Goal: Task Accomplishment & Management: Use online tool/utility

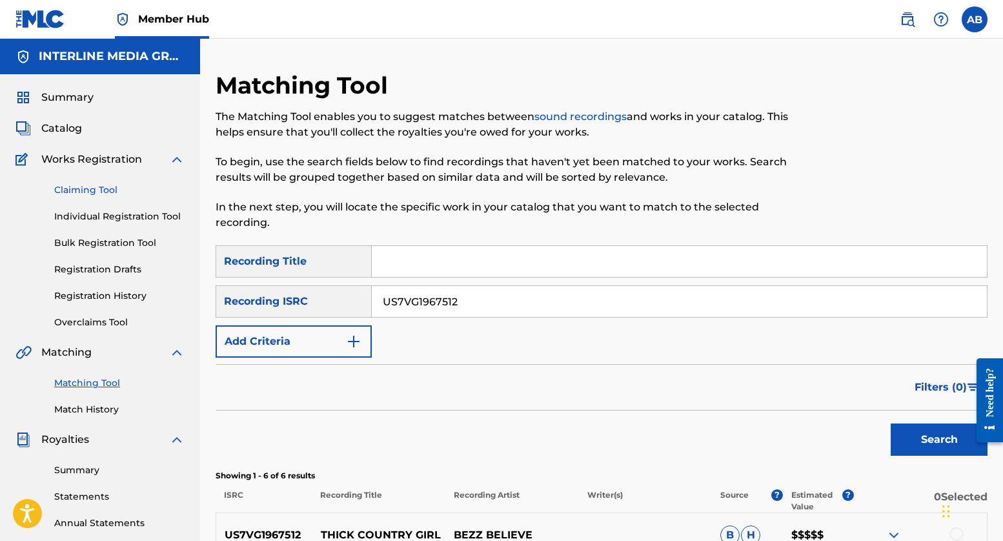
click at [78, 190] on link "Claiming Tool" at bounding box center [119, 190] width 130 height 14
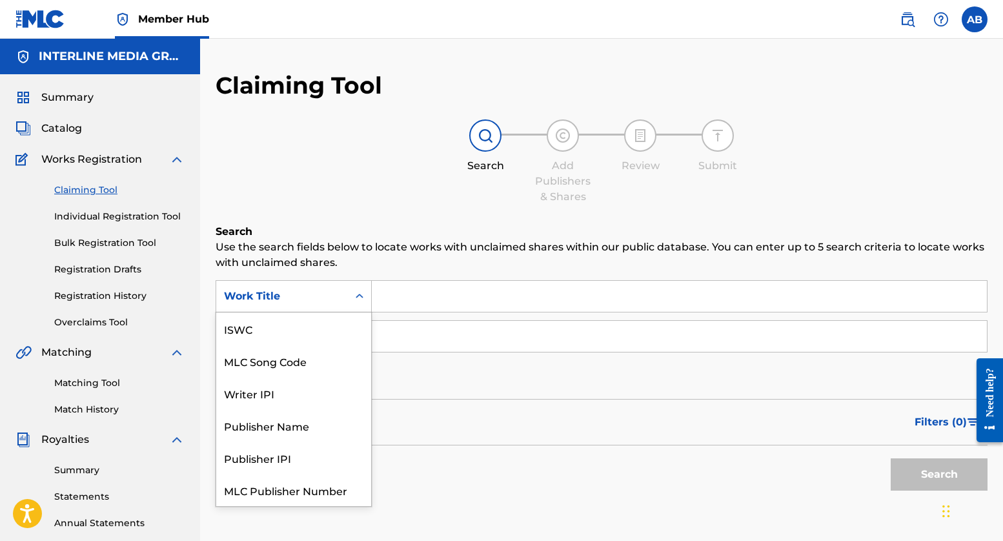
click at [296, 311] on div "Work Title" at bounding box center [294, 296] width 156 height 32
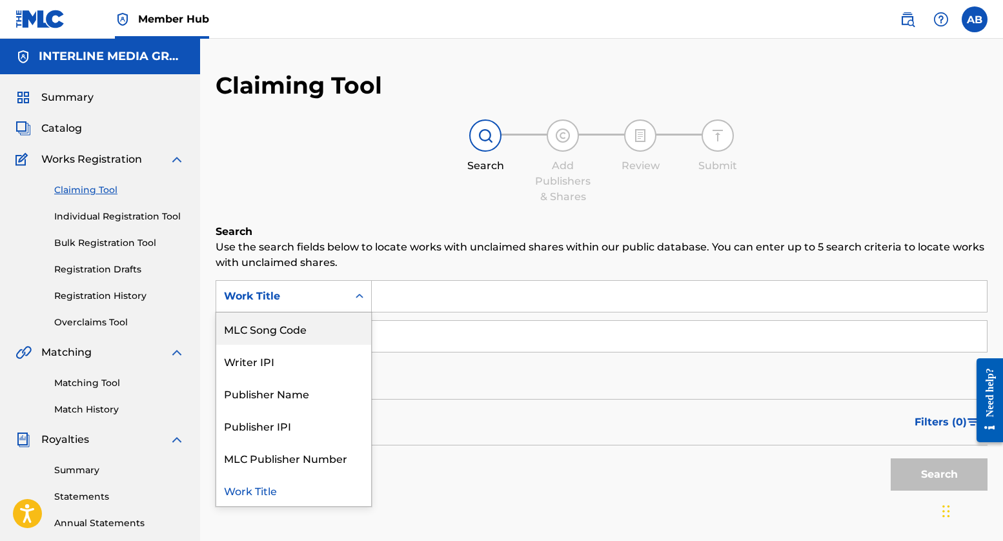
click at [323, 333] on div "MLC Song Code" at bounding box center [293, 328] width 155 height 32
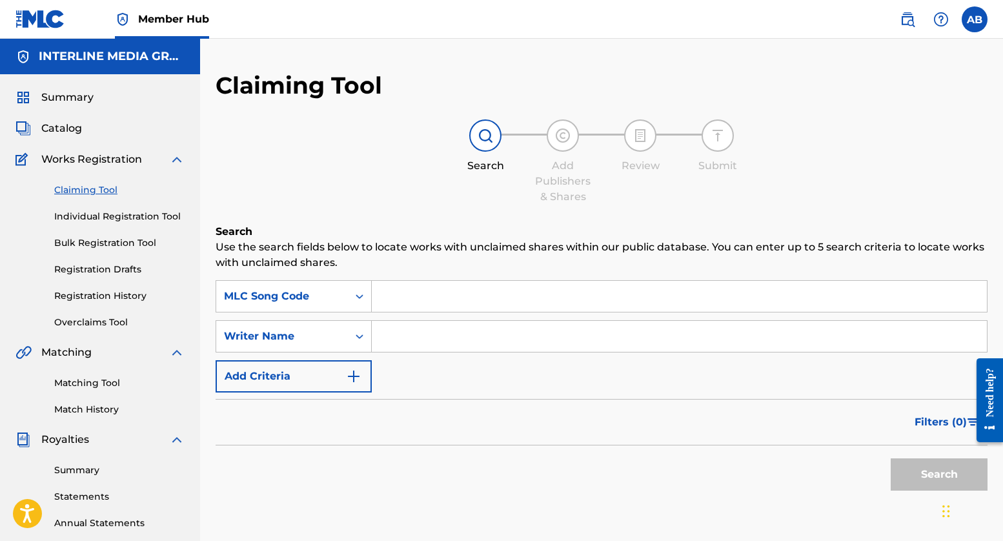
click at [475, 301] on input "Search Form" at bounding box center [679, 296] width 615 height 31
paste input "FE425S"
type input "FE425S"
click at [911, 472] on button "Search" at bounding box center [939, 474] width 97 height 32
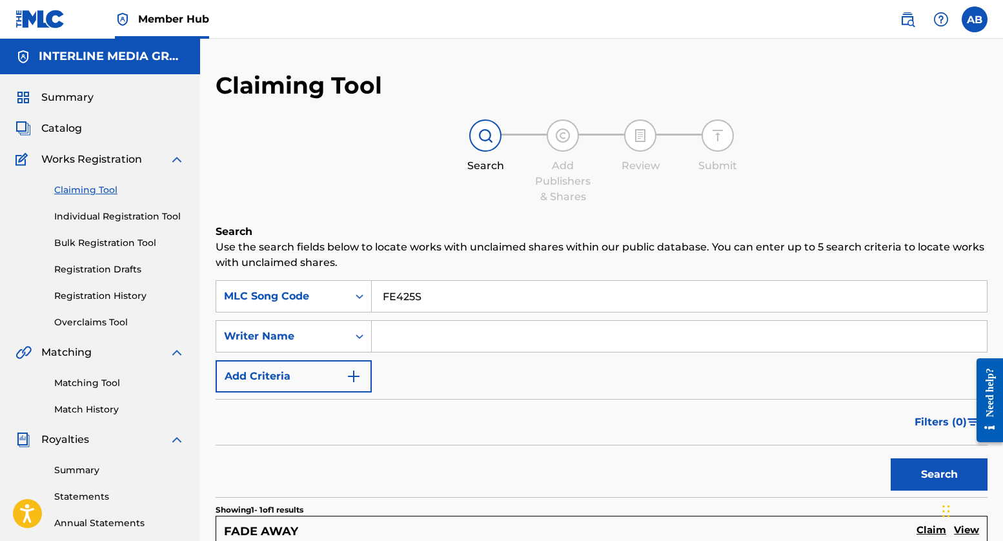
scroll to position [262, 0]
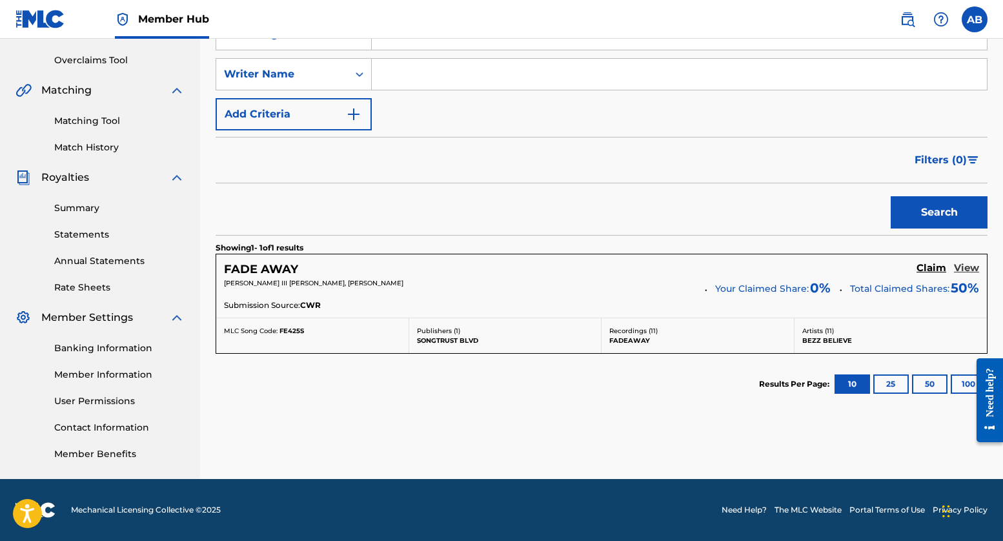
click at [962, 267] on h5 "View" at bounding box center [966, 268] width 25 height 12
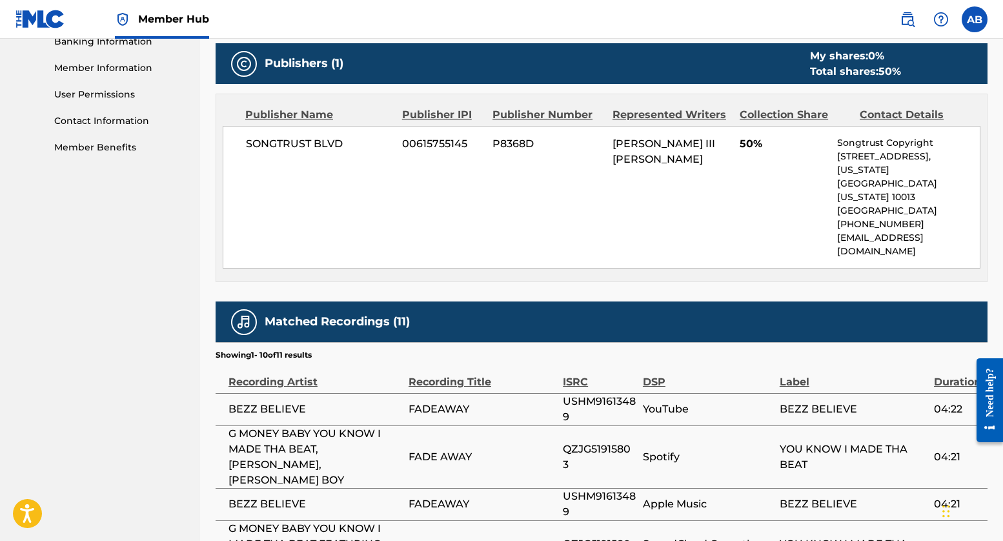
scroll to position [493, 0]
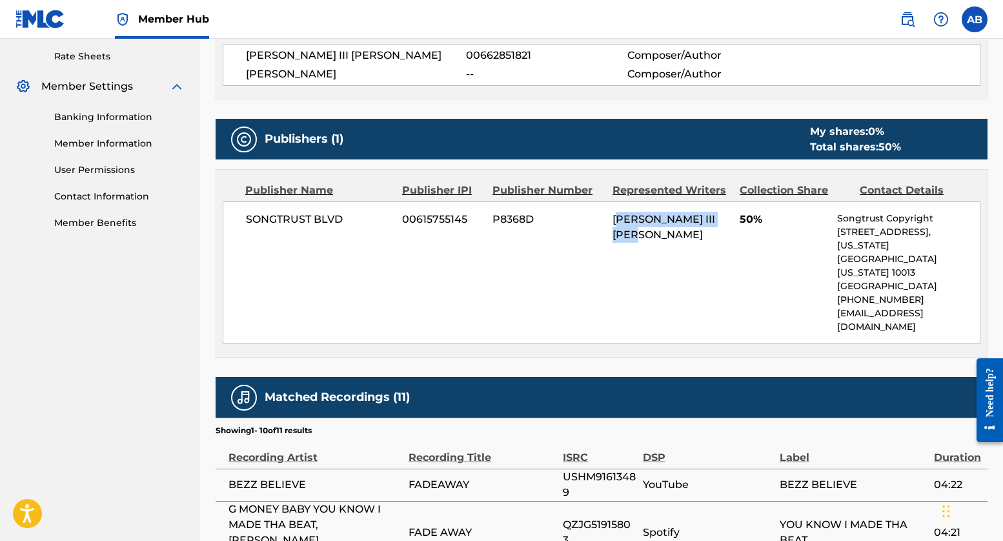
drag, startPoint x: 621, startPoint y: 216, endPoint x: 706, endPoint y: 243, distance: 88.8
click at [687, 234] on div "[PERSON_NAME] III [PERSON_NAME]" at bounding box center [670, 227] width 117 height 31
click at [706, 243] on div "SONGTRUST BLVD 00615755145 P8368D [PERSON_NAME] III [PERSON_NAME] 50% Songtrust…" at bounding box center [602, 272] width 758 height 143
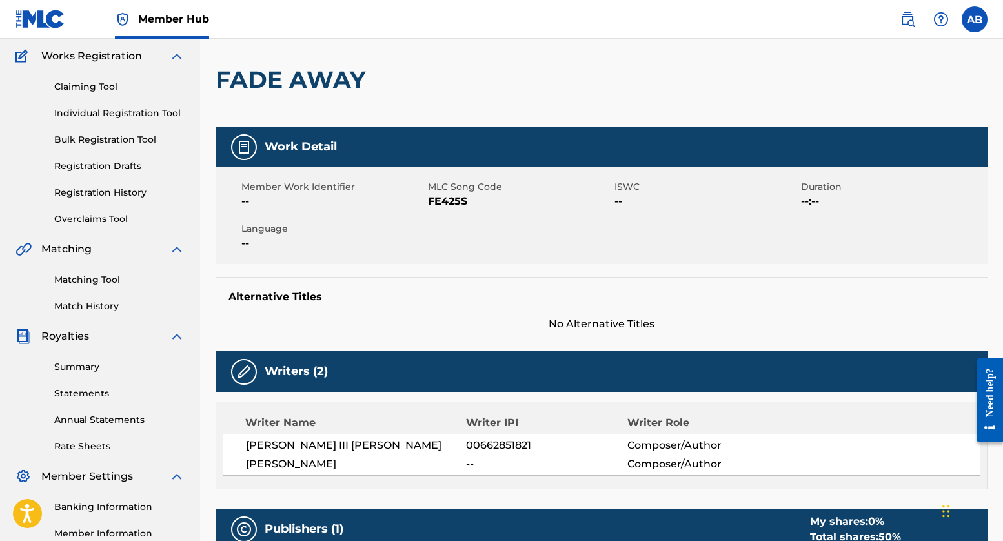
scroll to position [0, 0]
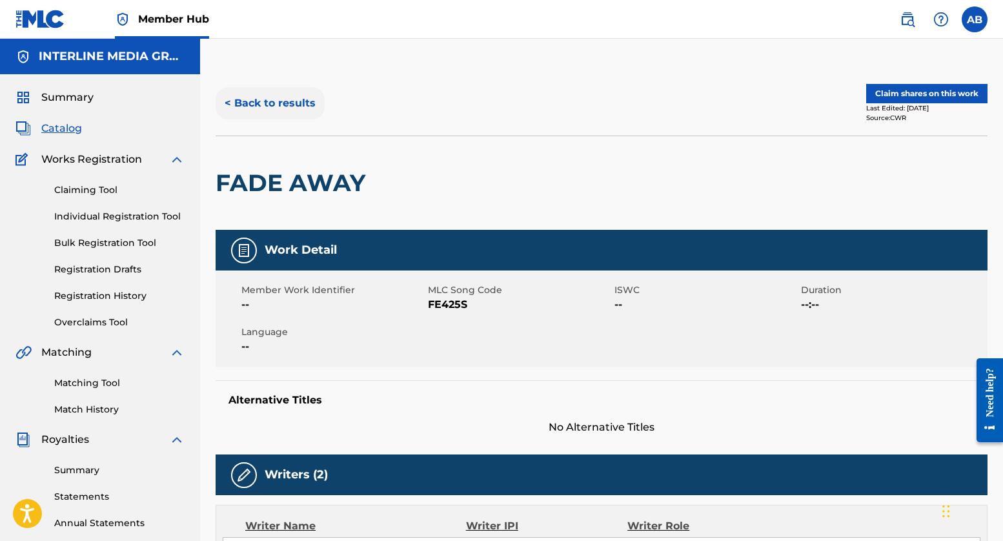
click at [265, 96] on button "< Back to results" at bounding box center [270, 103] width 109 height 32
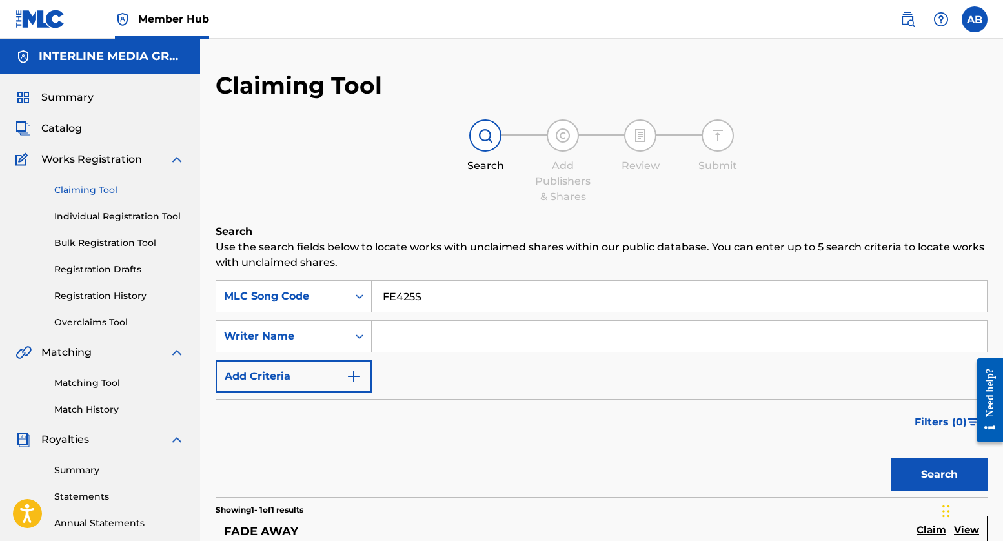
click at [456, 300] on input "FE425S" at bounding box center [679, 296] width 615 height 31
paste input "CJ8GGL"
type input "CJ8GGL"
click at [916, 477] on button "Search" at bounding box center [939, 474] width 97 height 32
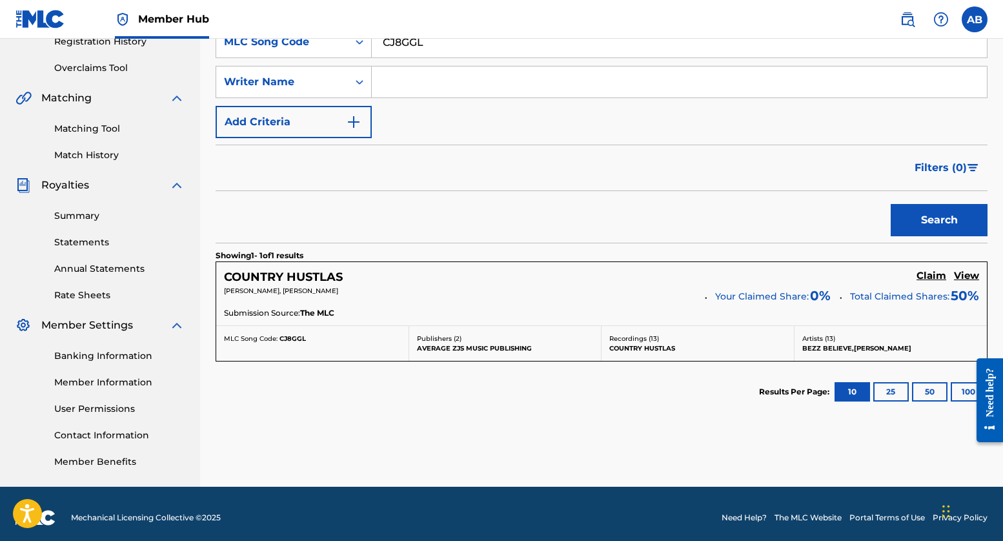
scroll to position [262, 0]
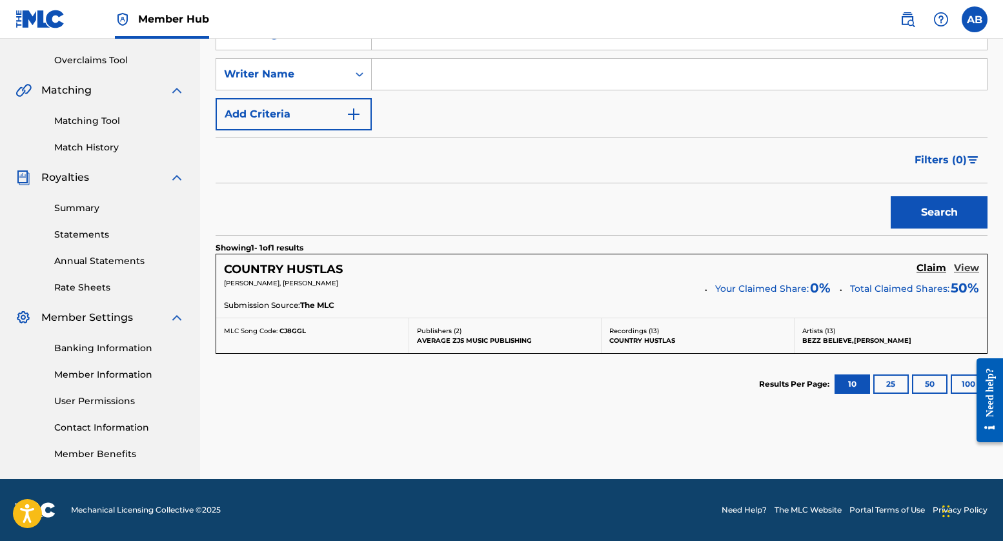
click at [974, 266] on h5 "View" at bounding box center [966, 268] width 25 height 12
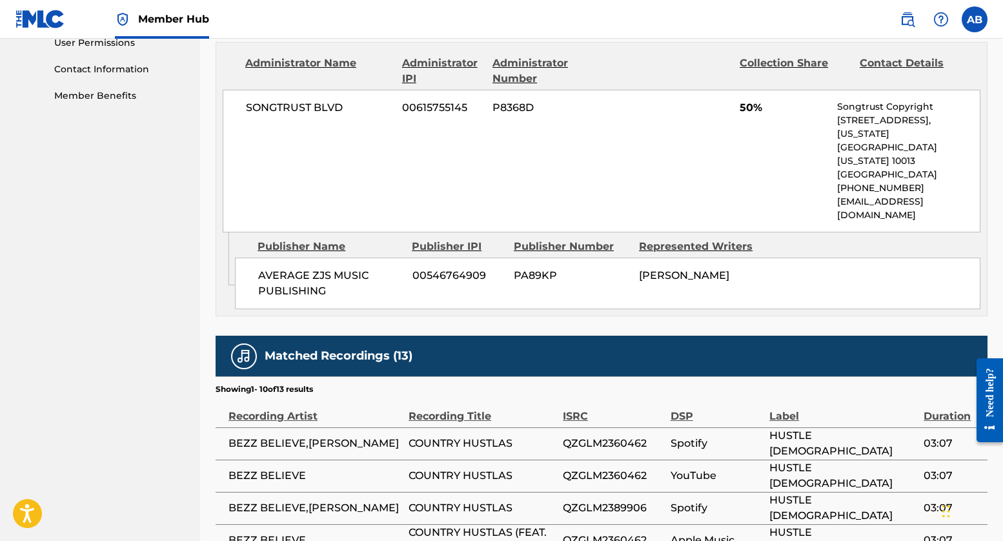
scroll to position [545, 0]
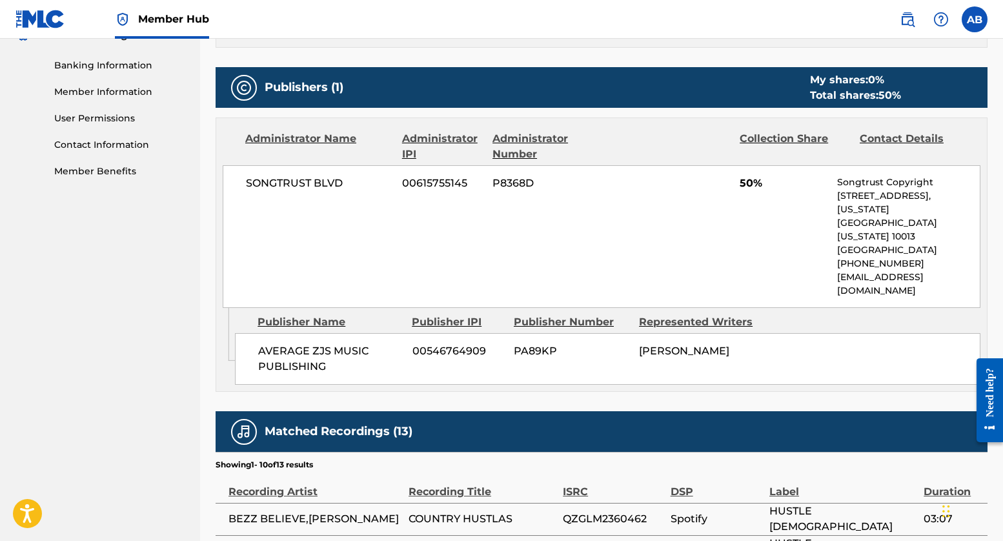
click at [359, 337] on div "AVERAGE ZJS MUSIC PUBLISHING 00546764909 PA89KP [PERSON_NAME]" at bounding box center [607, 359] width 745 height 52
click at [679, 345] on span "[PERSON_NAME]" at bounding box center [684, 351] width 90 height 12
click at [592, 340] on div "AVERAGE ZJS MUSIC PUBLISHING 00546764909 PA89KP [PERSON_NAME]" at bounding box center [607, 359] width 745 height 52
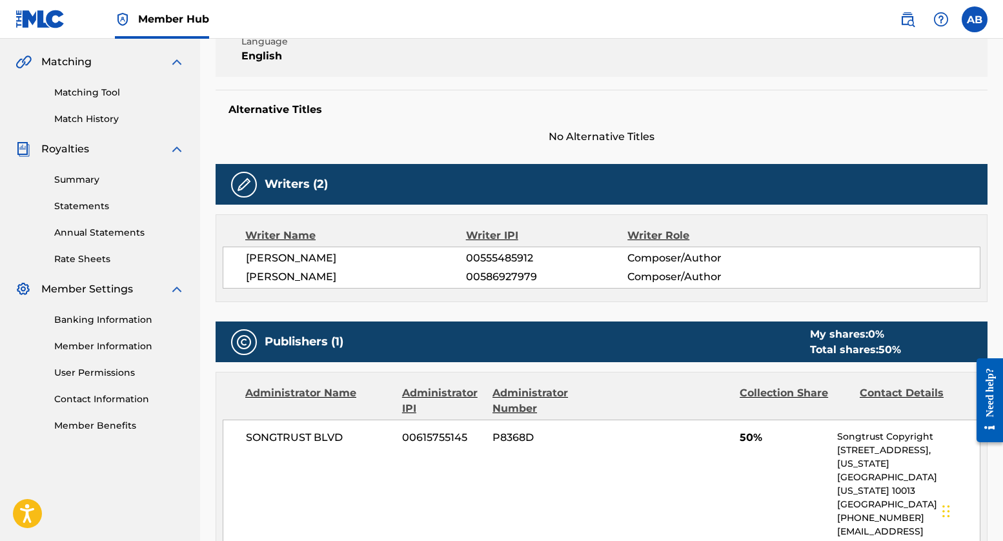
scroll to position [21, 0]
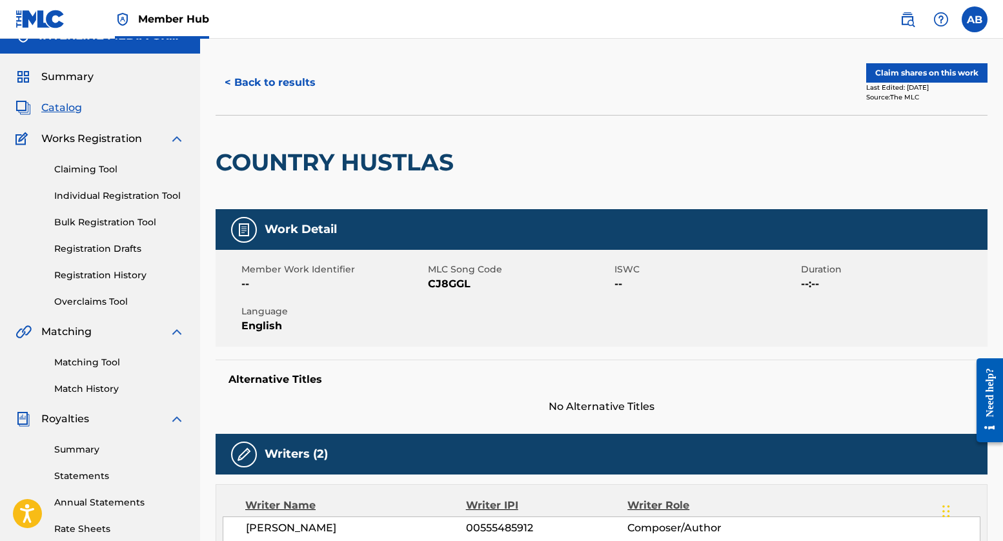
click at [803, 128] on div "COUNTRY HUSTLAS" at bounding box center [602, 162] width 772 height 94
click at [94, 169] on link "Claiming Tool" at bounding box center [119, 170] width 130 height 14
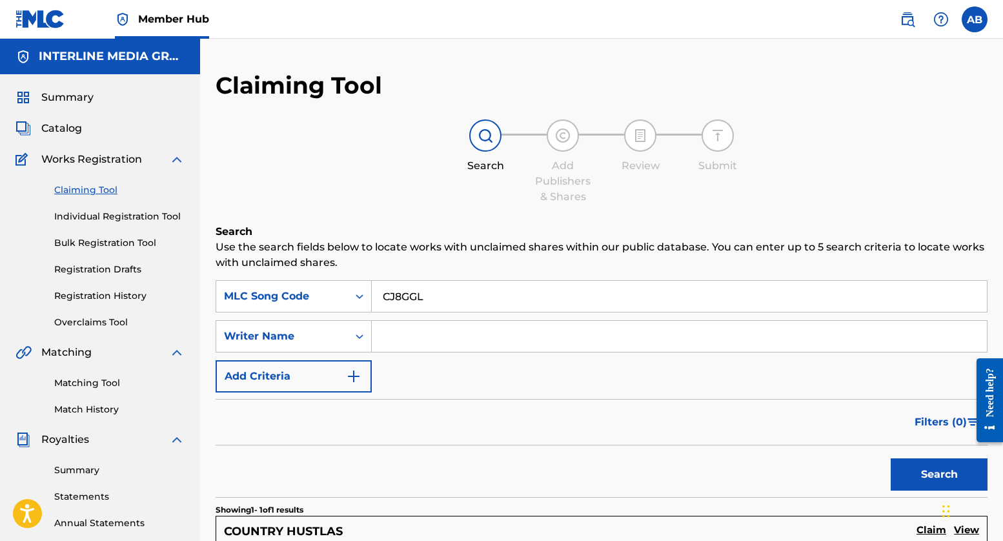
click at [448, 175] on div "Search Add Publishers & Shares Review Submit" at bounding box center [602, 161] width 772 height 85
click at [441, 297] on input "CJ8GGL" at bounding box center [679, 296] width 615 height 31
click at [299, 307] on div "MLC Song Code" at bounding box center [282, 296] width 132 height 25
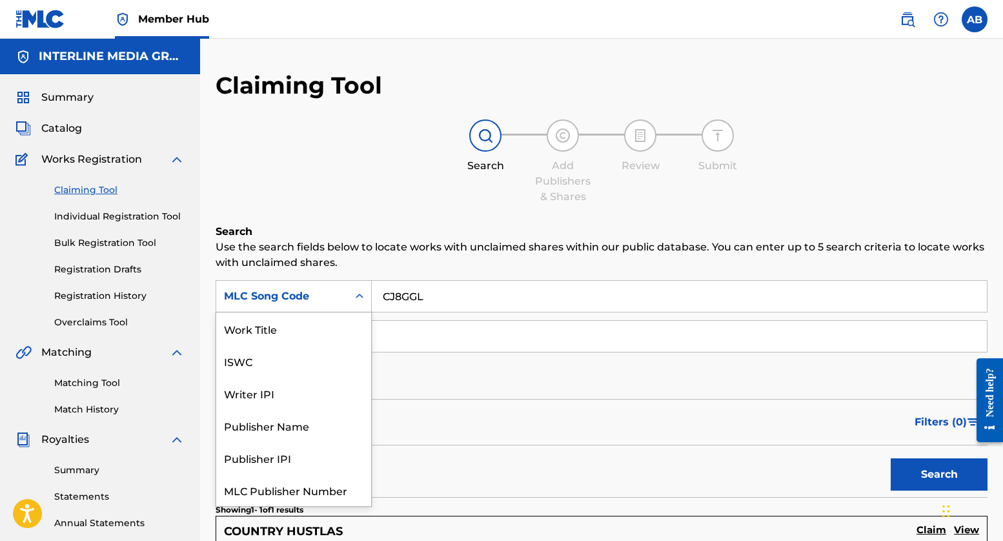
scroll to position [32, 0]
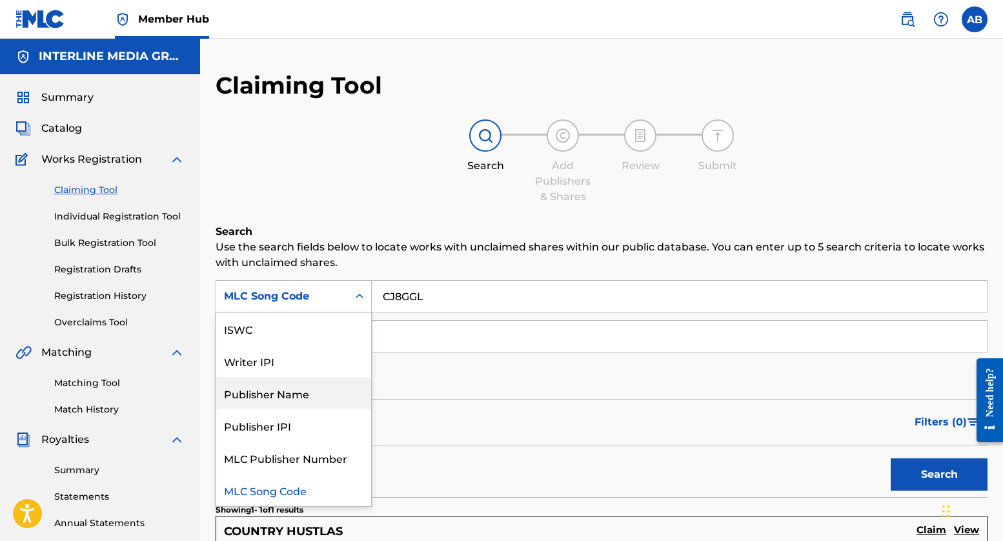
click at [438, 468] on div "Search" at bounding box center [602, 471] width 772 height 52
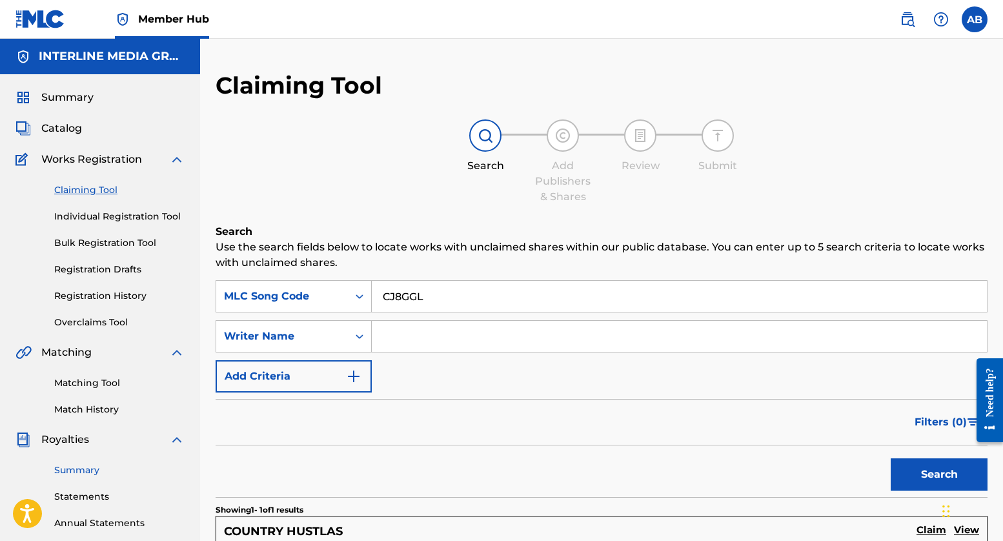
scroll to position [141, 0]
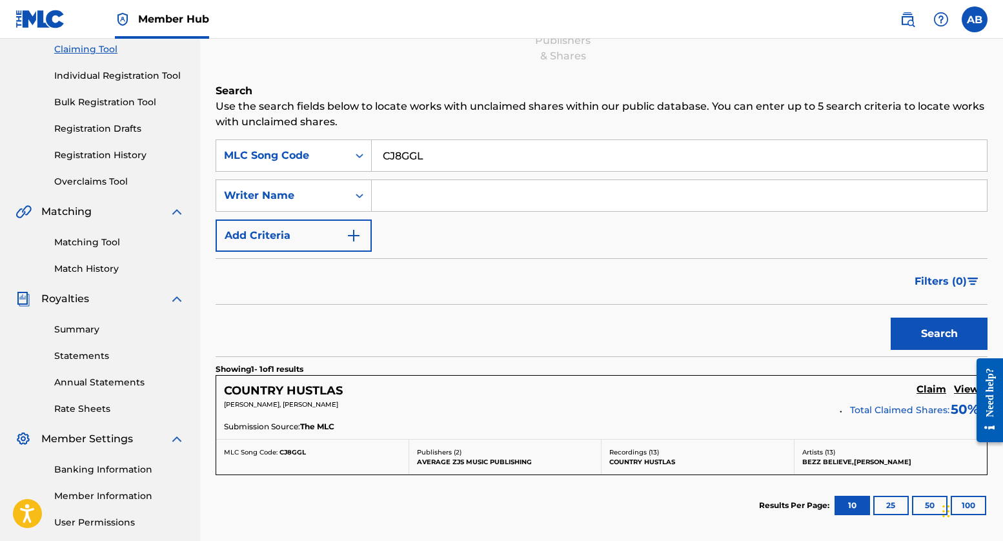
drag, startPoint x: 516, startPoint y: 66, endPoint x: 450, endPoint y: 30, distance: 75.1
click at [513, 65] on div "Claiming Tool Search Add Publishers & Shares Review Submit Search Use the searc…" at bounding box center [602, 265] width 772 height 670
click at [659, 77] on div "Claiming Tool Search Add Publishers & Shares Review Submit Search Use the searc…" at bounding box center [602, 265] width 772 height 670
click at [748, 104] on p "Use the search fields below to locate works with unclaimed shares within our pu…" at bounding box center [602, 114] width 772 height 31
click at [485, 115] on p "Use the search fields below to locate works with unclaimed shares within our pu…" at bounding box center [602, 114] width 772 height 31
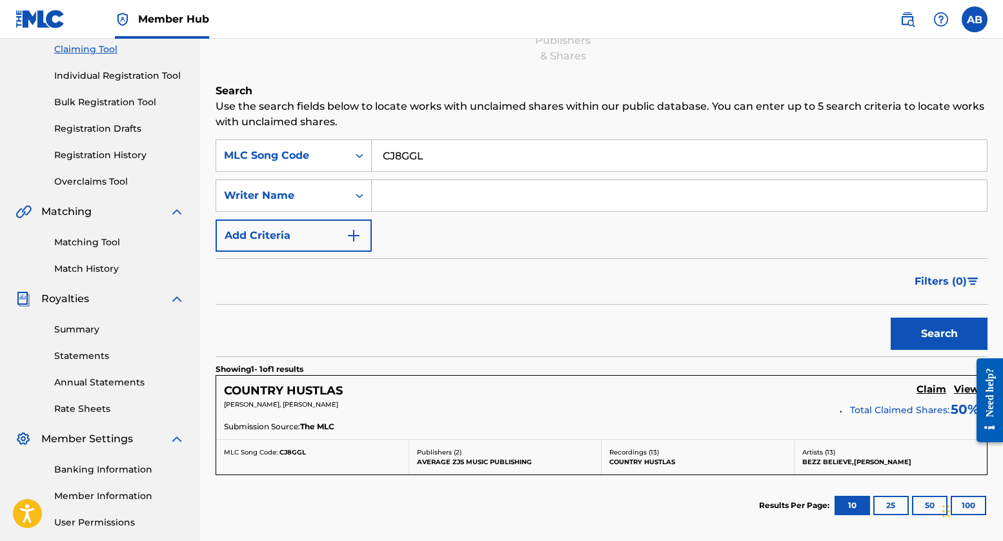
click at [783, 103] on p "Use the search fields below to locate works with unclaimed shares within our pu…" at bounding box center [602, 114] width 772 height 31
click at [392, 336] on div "Search" at bounding box center [602, 331] width 772 height 52
click at [487, 331] on div "Search" at bounding box center [602, 331] width 772 height 52
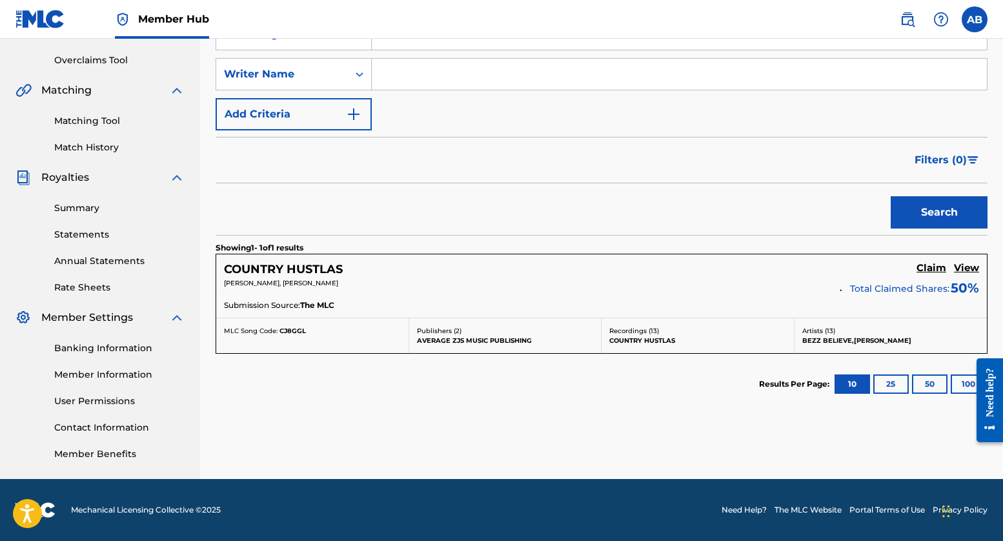
scroll to position [0, 0]
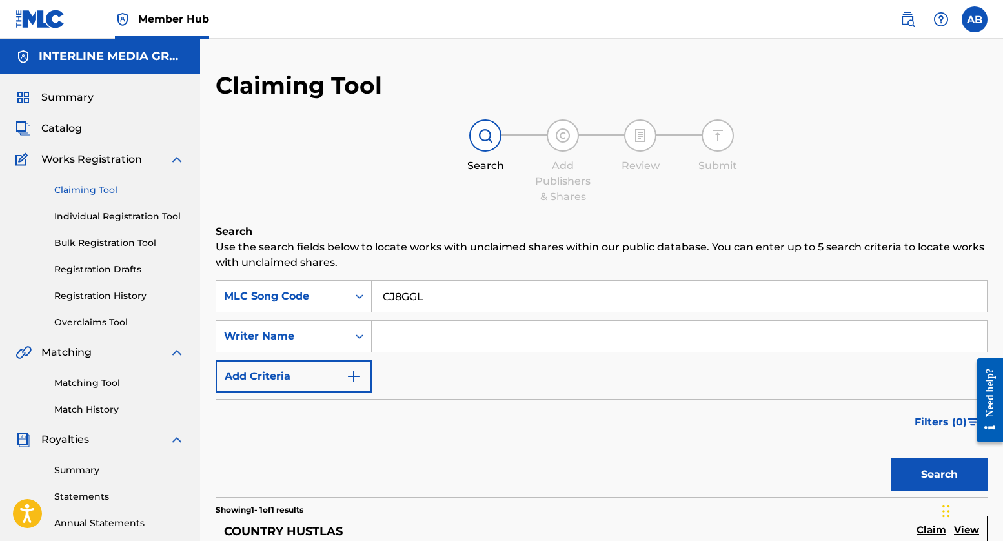
click at [361, 228] on h6 "Search" at bounding box center [602, 231] width 772 height 15
click at [294, 133] on div "Search Add Publishers & Shares Review Submit" at bounding box center [602, 161] width 772 height 85
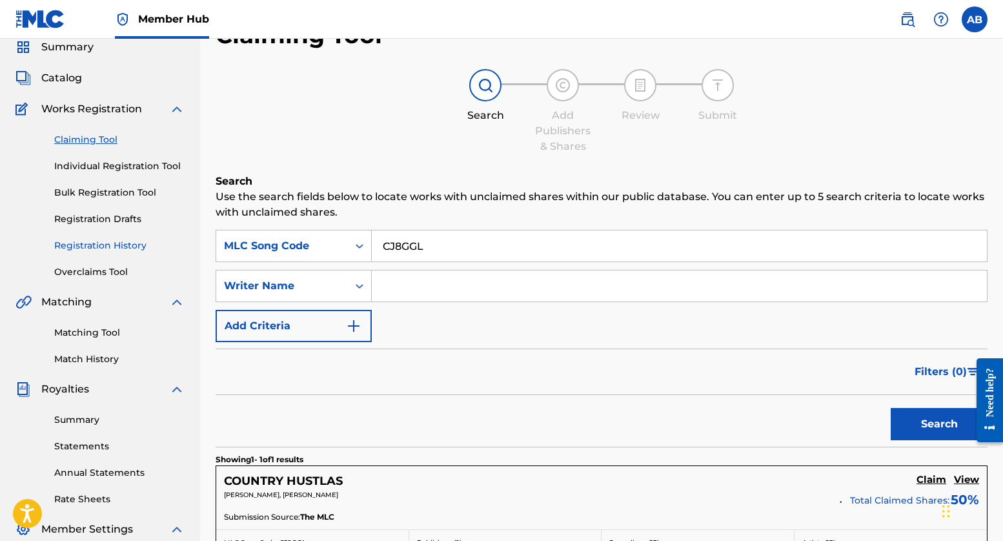
scroll to position [242, 0]
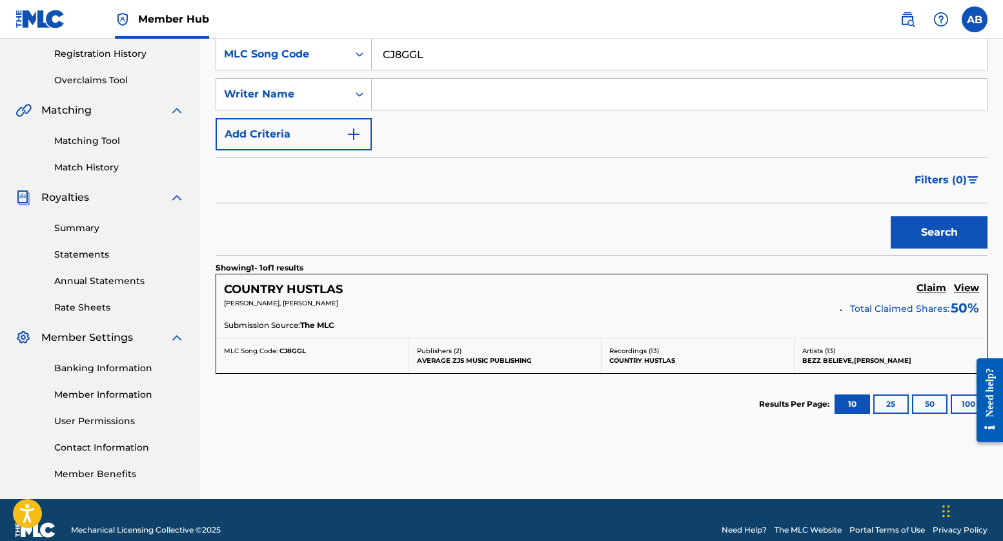
click at [112, 398] on link "Member Information" at bounding box center [119, 395] width 130 height 14
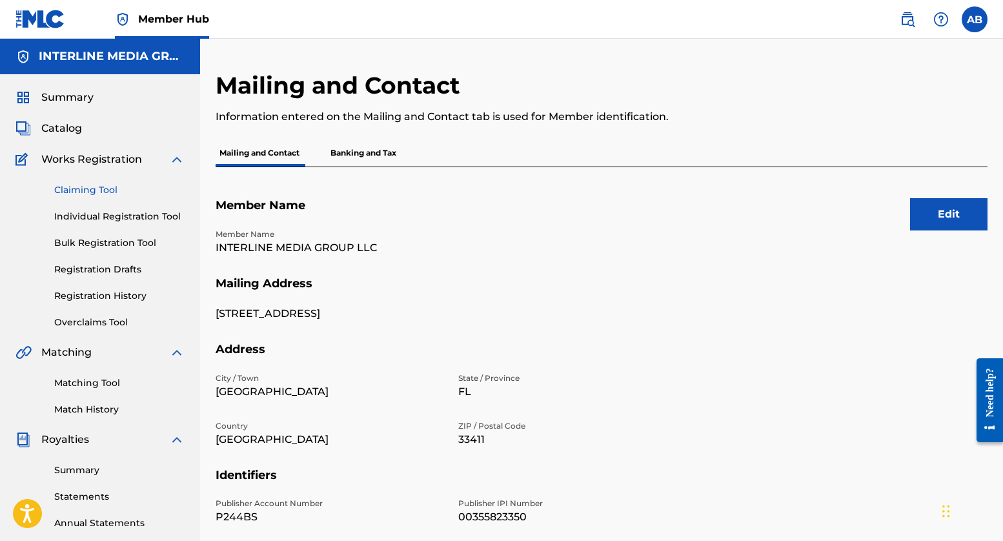
click at [93, 189] on link "Claiming Tool" at bounding box center [119, 190] width 130 height 14
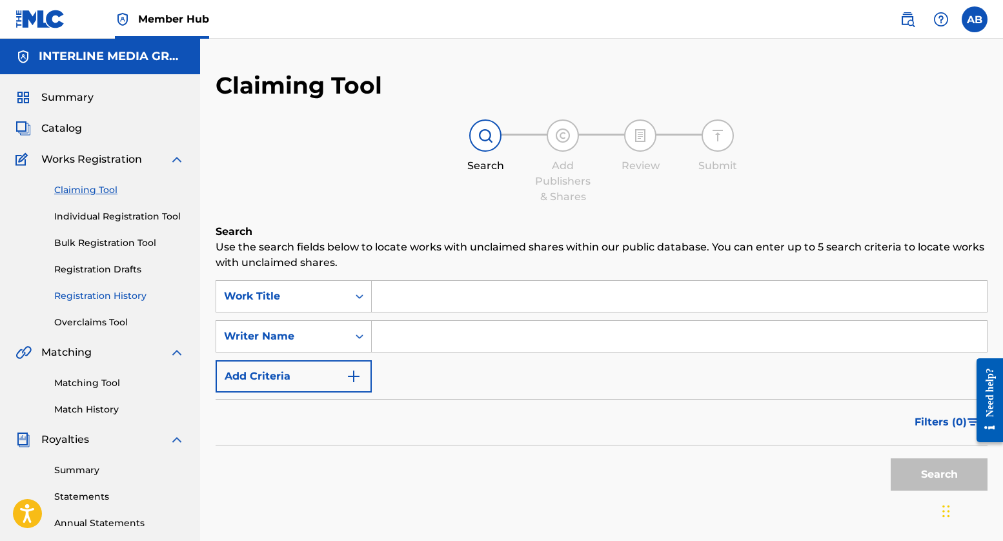
click at [123, 298] on link "Registration History" at bounding box center [119, 296] width 130 height 14
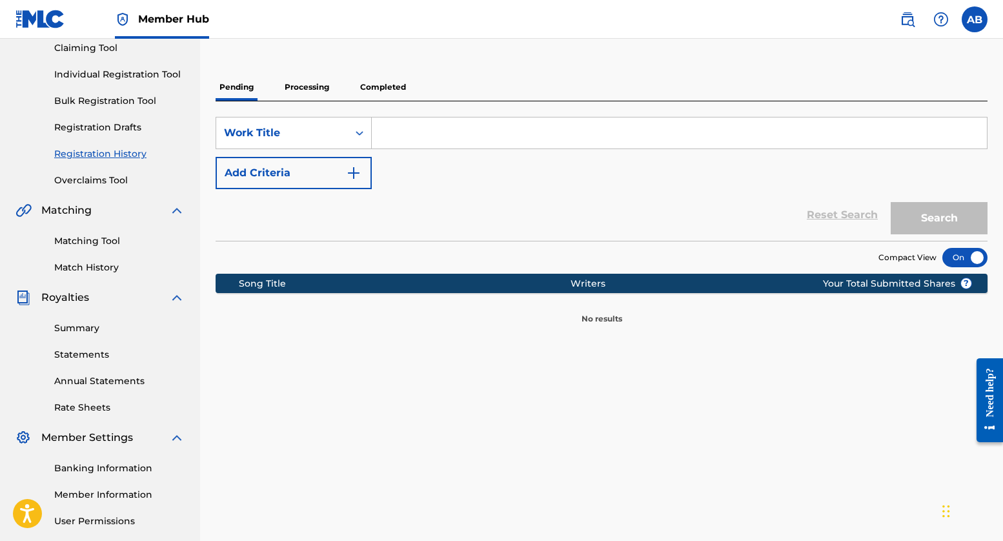
scroll to position [125, 0]
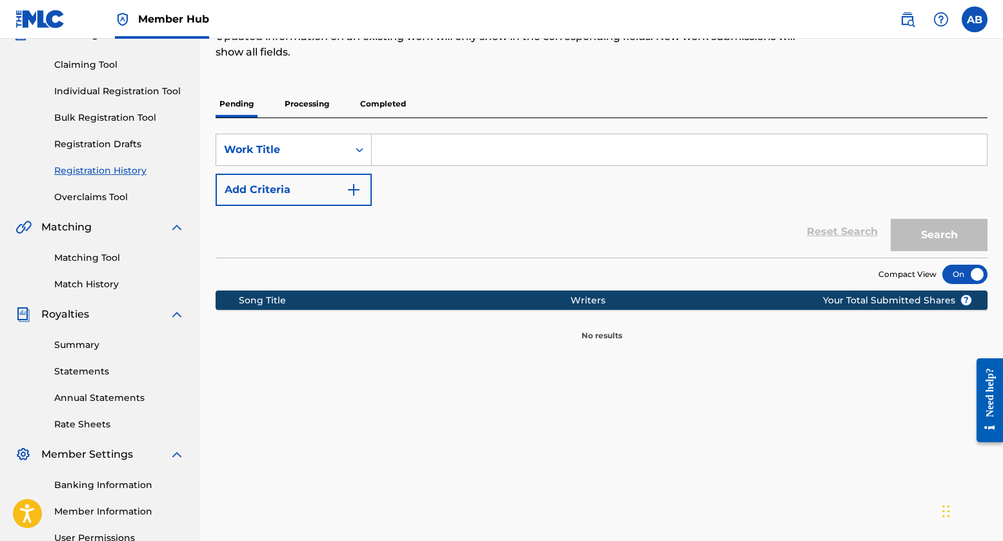
click at [398, 111] on p "Completed" at bounding box center [383, 103] width 54 height 27
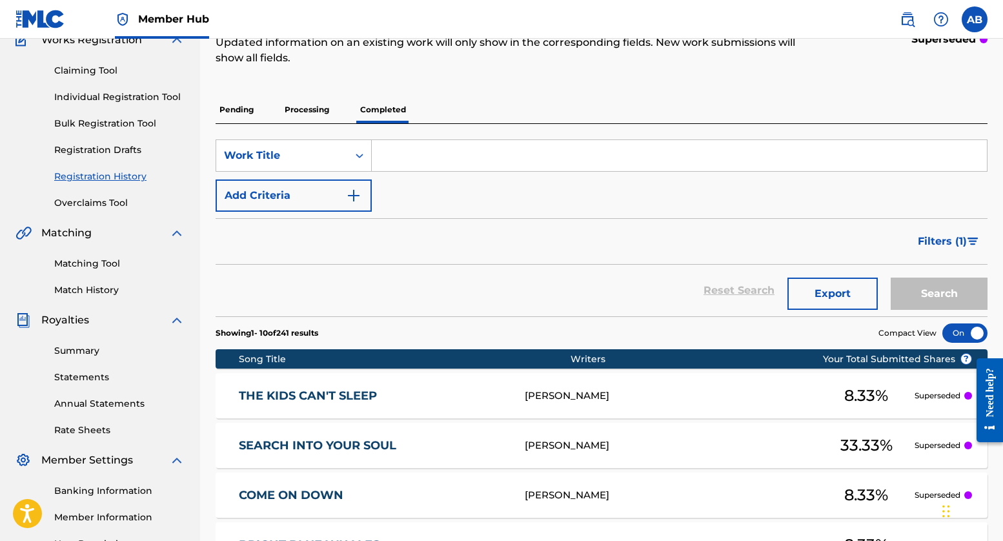
scroll to position [259, 0]
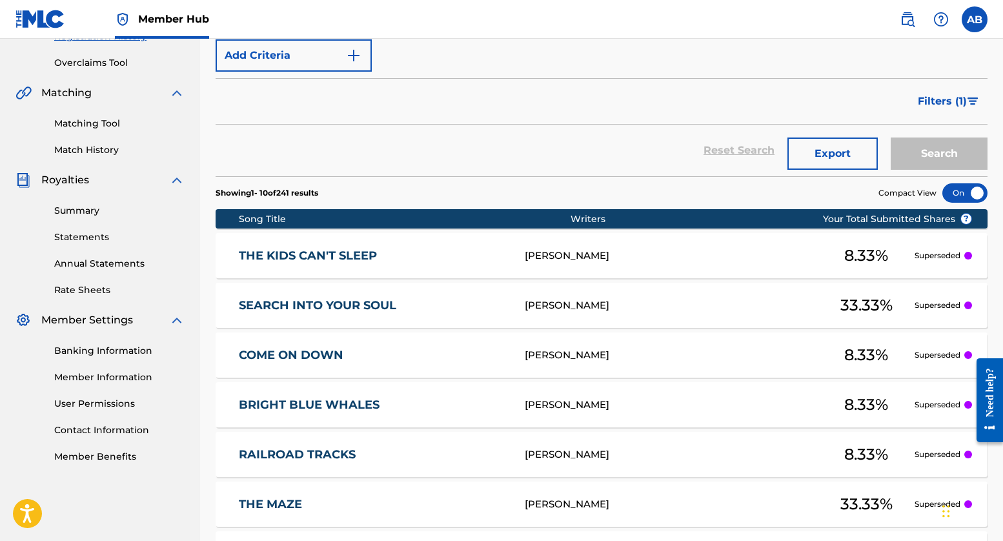
click at [318, 253] on link "THE KIDS CAN'T SLEEP" at bounding box center [373, 255] width 268 height 15
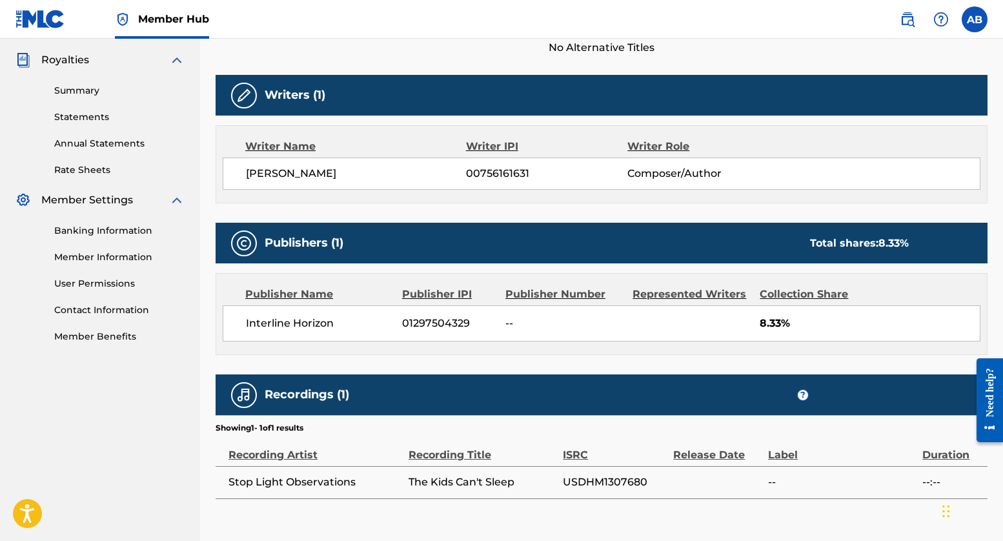
scroll to position [363, 0]
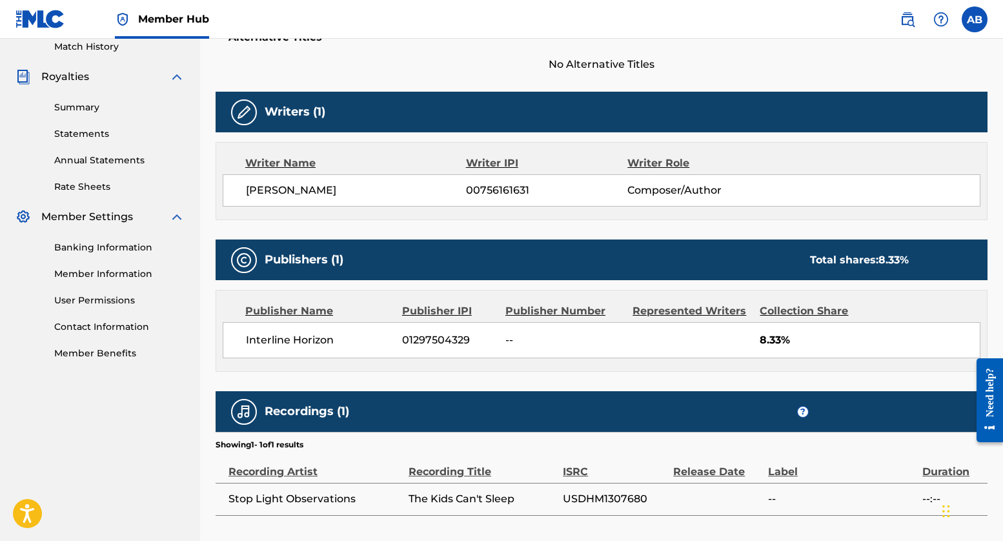
click at [779, 238] on div "Work Detail Member Work Identifier -- MLC Song Code -- ISWC -- Duration --:-- L…" at bounding box center [602, 191] width 772 height 649
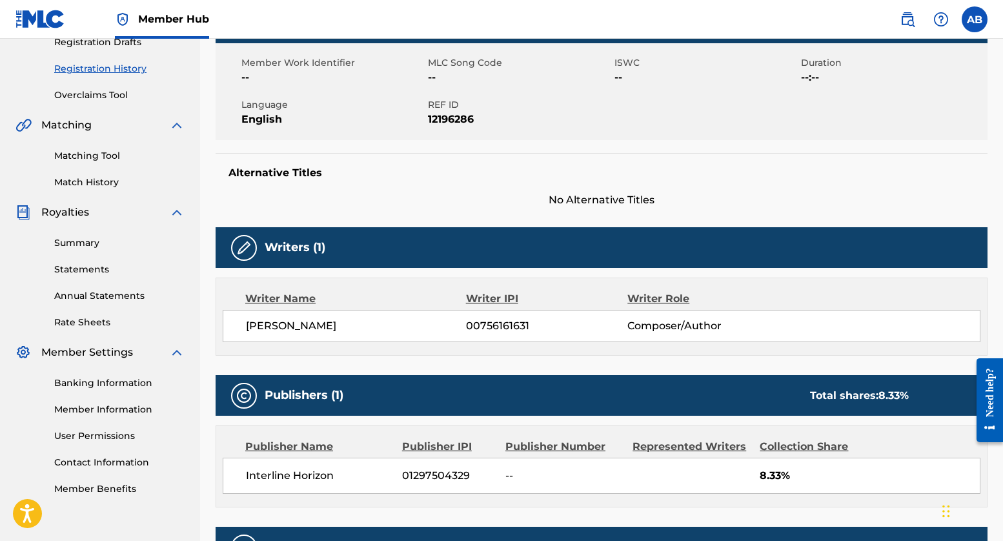
scroll to position [108, 0]
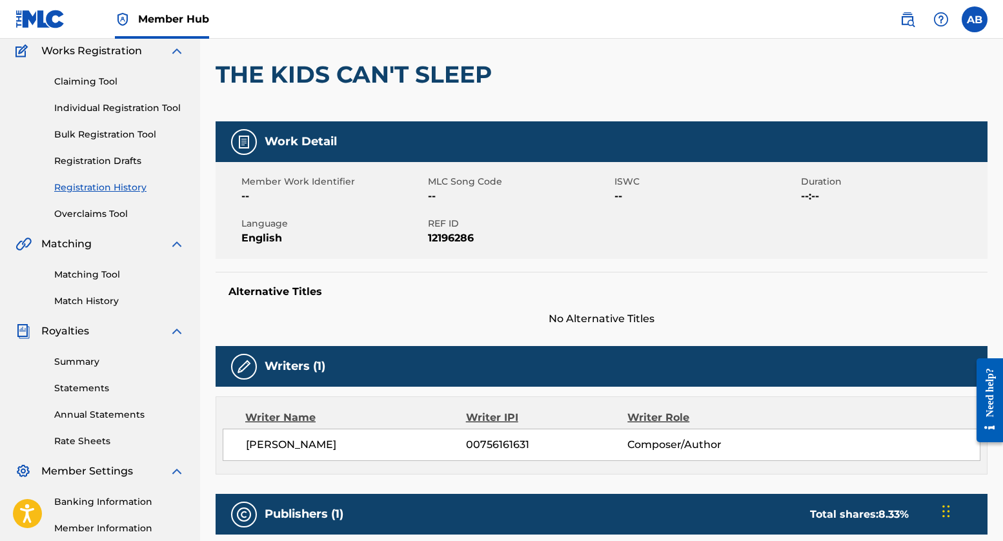
click at [437, 240] on span "12196286" at bounding box center [519, 237] width 183 height 15
click at [408, 277] on div "Alternative Titles No Alternative Titles" at bounding box center [602, 299] width 772 height 55
click at [60, 185] on link "Registration History" at bounding box center [119, 188] width 130 height 14
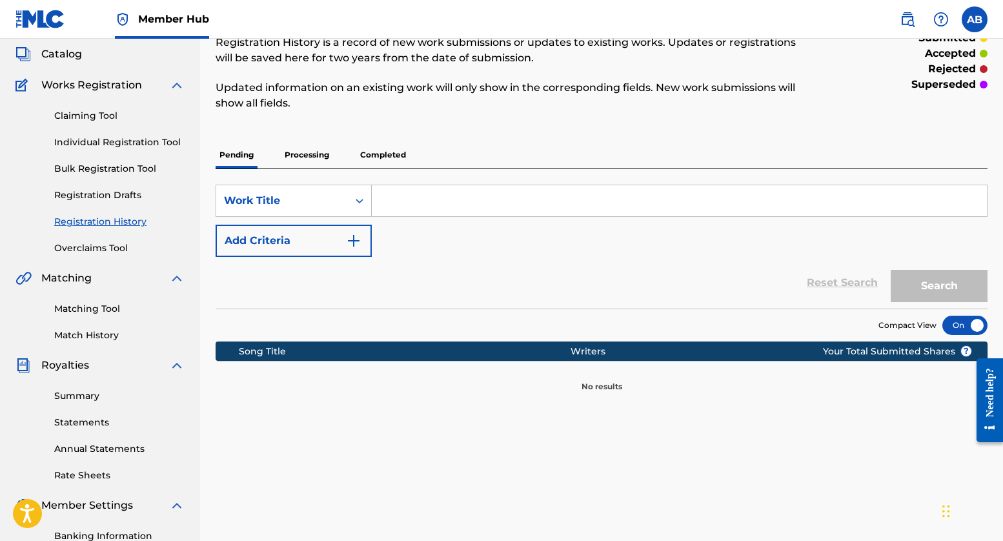
scroll to position [164, 0]
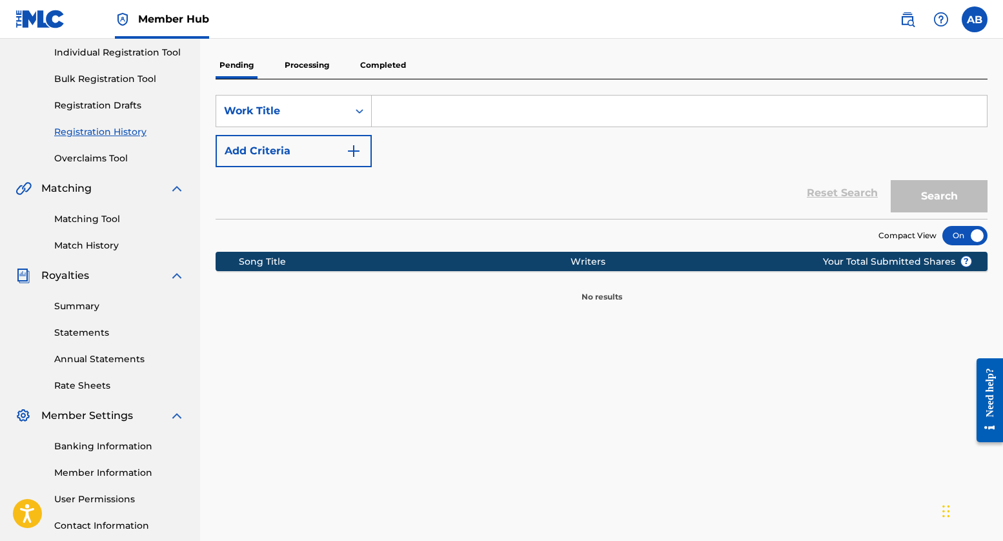
click at [387, 68] on p "Completed" at bounding box center [383, 65] width 54 height 27
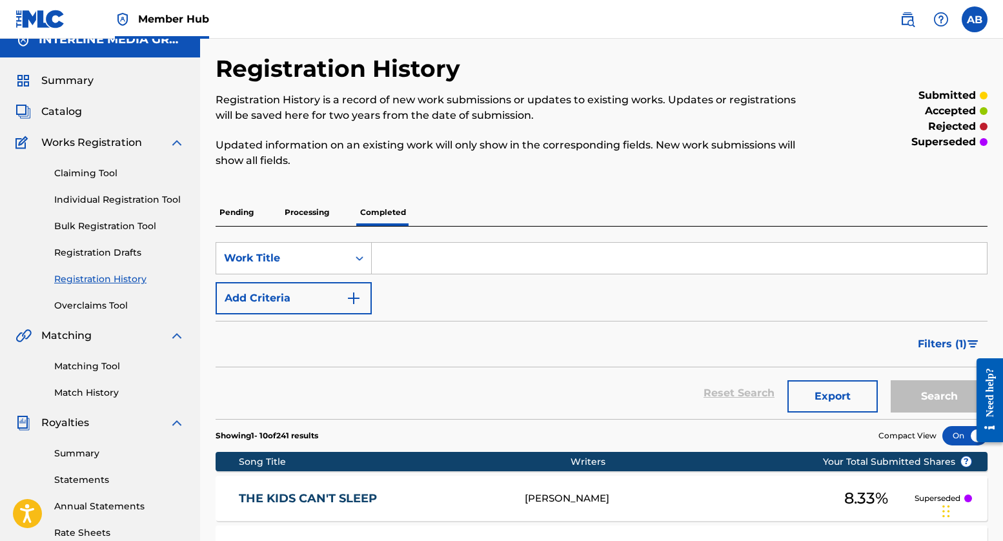
scroll to position [25, 0]
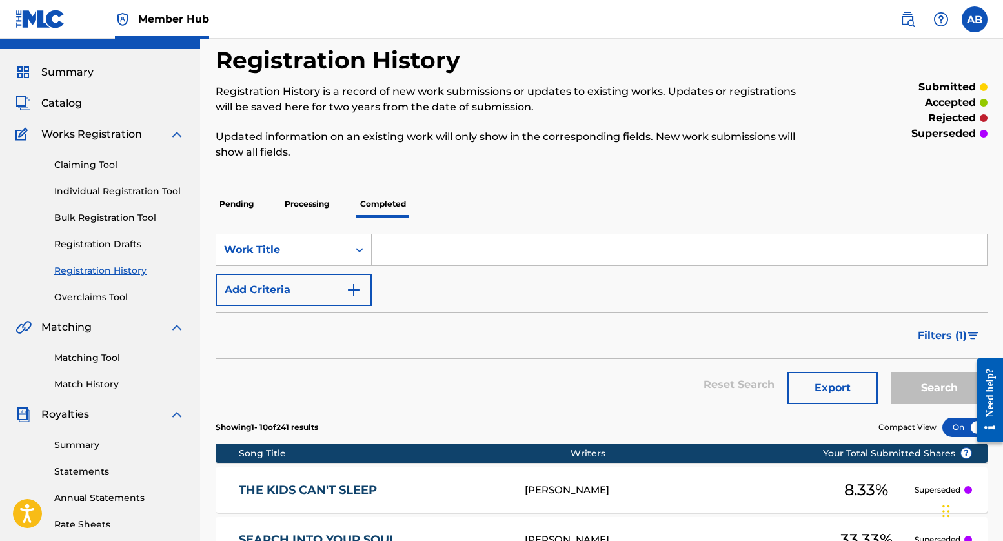
click at [827, 179] on div "Registration History Registration History is a record of new work submissions o…" at bounding box center [602, 546] width 772 height 1001
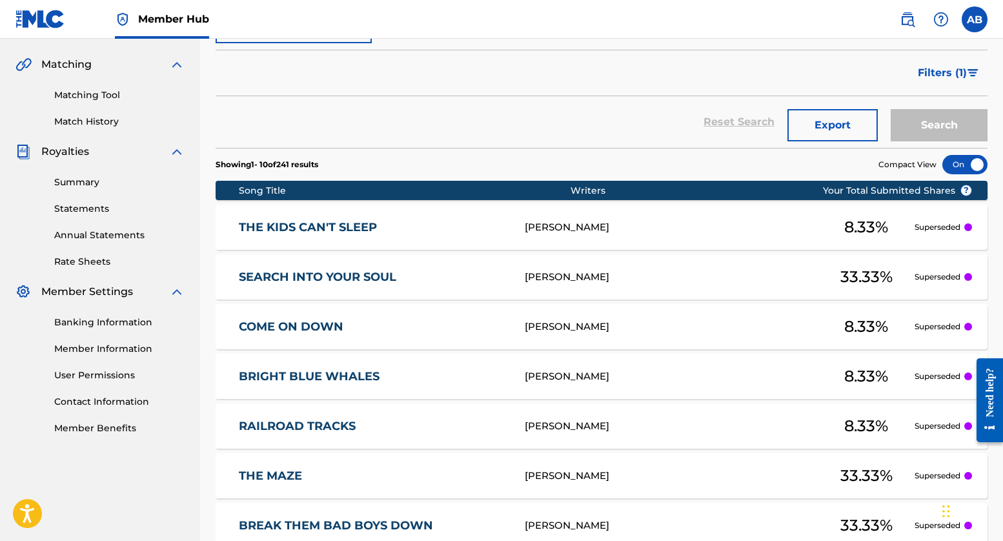
scroll to position [534, 0]
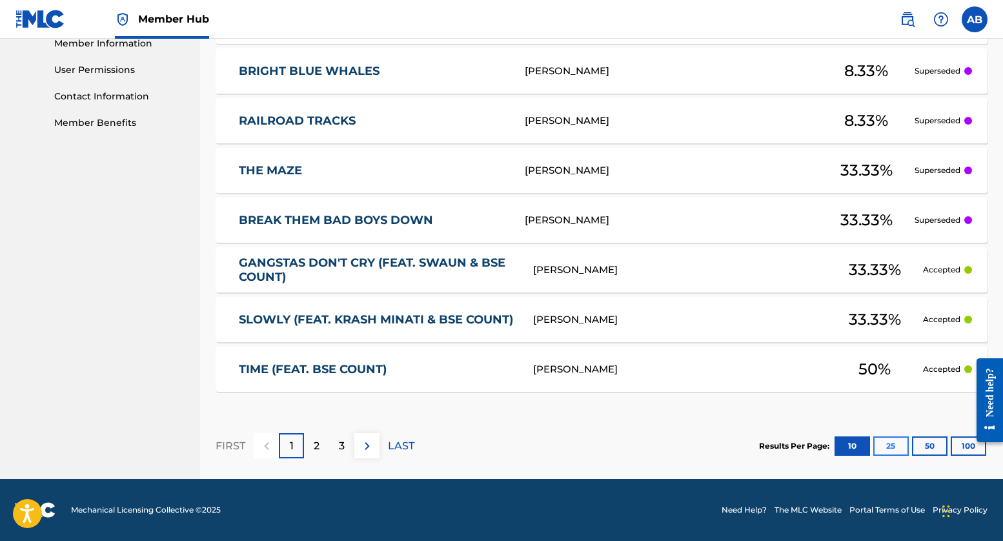
click at [899, 447] on button "25" at bounding box center [890, 445] width 35 height 19
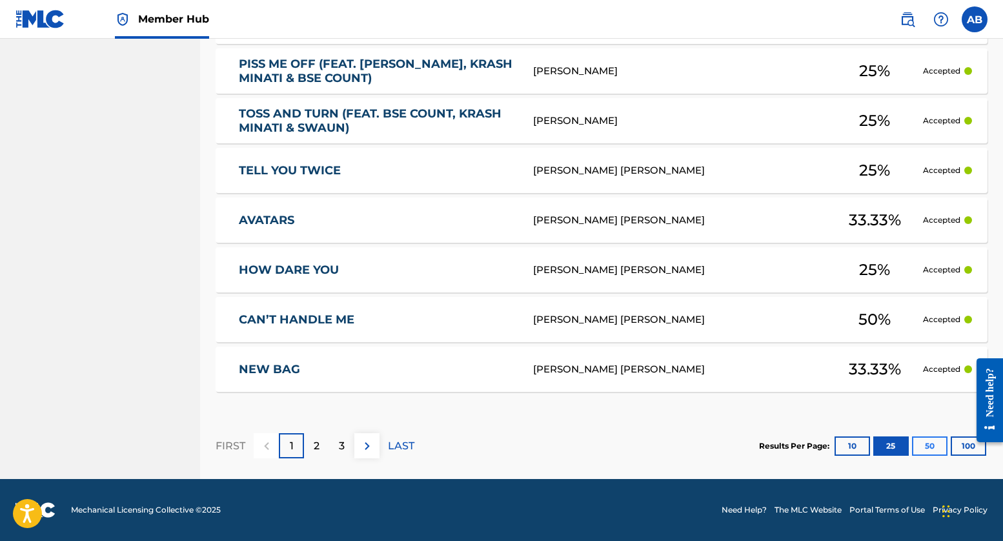
click at [918, 443] on button "50" at bounding box center [929, 445] width 35 height 19
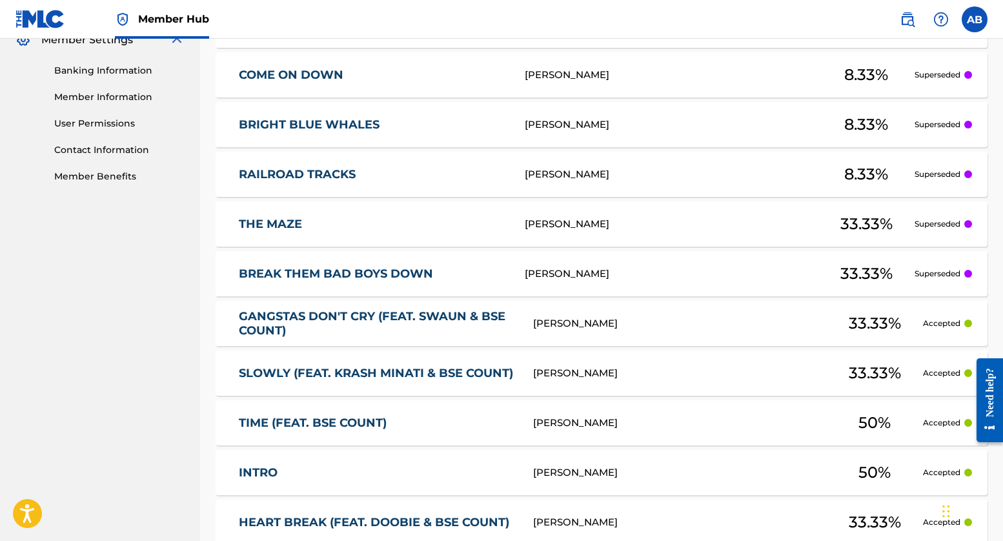
scroll to position [302, 0]
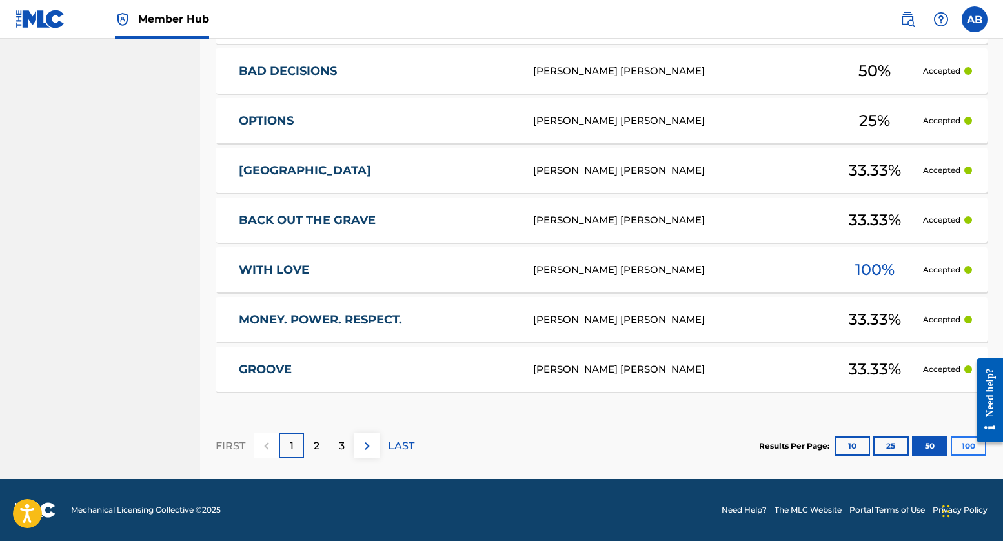
click at [952, 441] on button "100" at bounding box center [968, 445] width 35 height 19
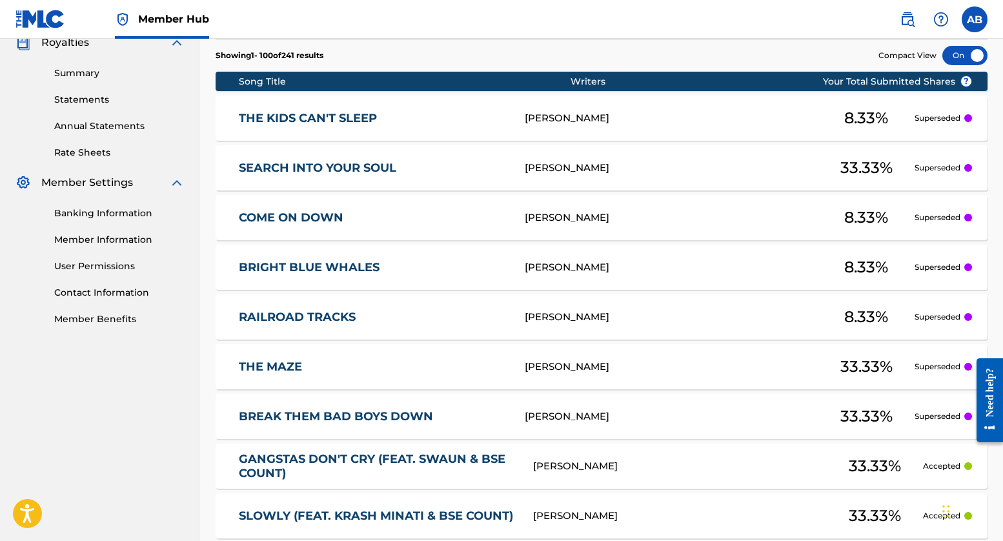
scroll to position [278, 0]
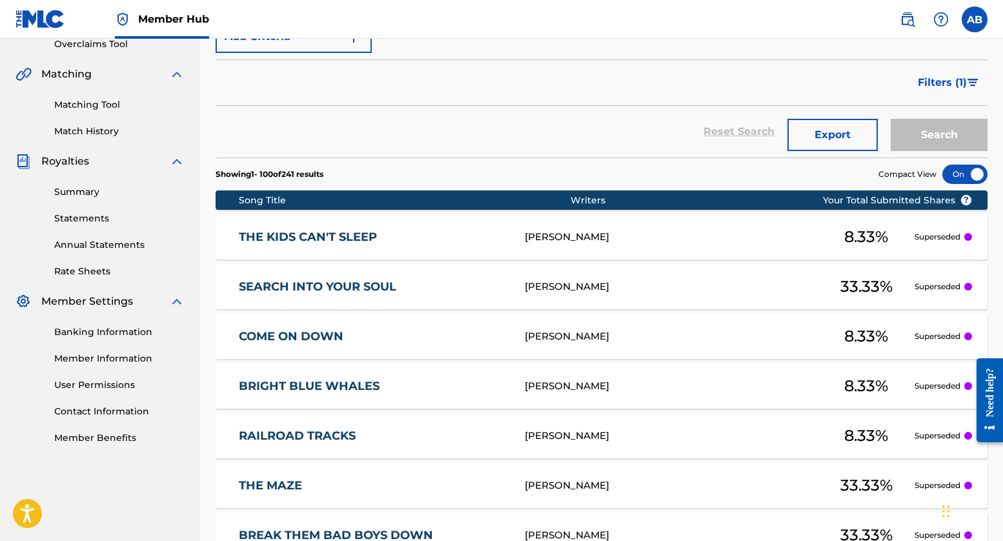
click at [599, 203] on div "Writers" at bounding box center [716, 201] width 293 height 14
click at [847, 198] on span "? Your Total Submitted Shares" at bounding box center [897, 201] width 149 height 14
click at [956, 237] on p "Superseded" at bounding box center [937, 237] width 46 height 12
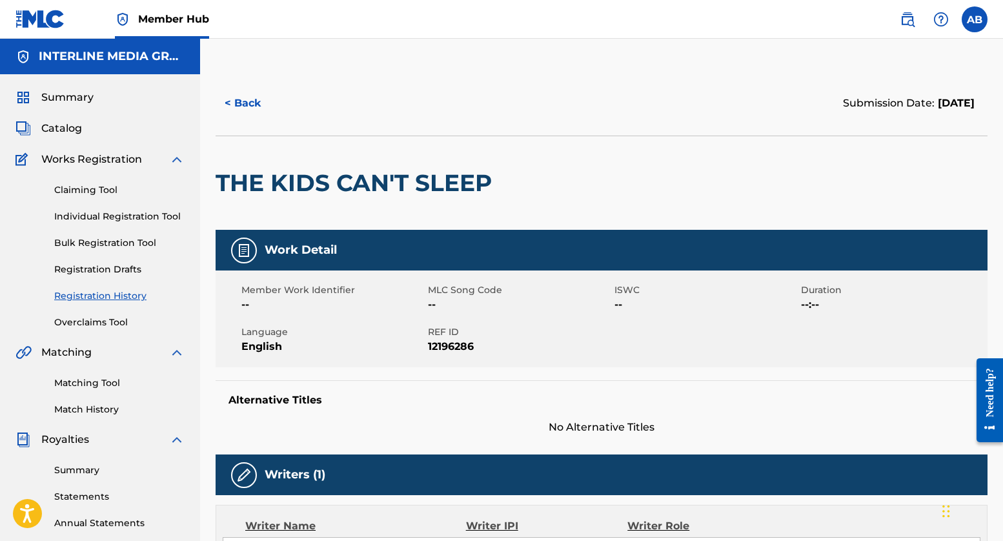
click at [498, 197] on div "THE KIDS CAN'T SLEEP" at bounding box center [357, 183] width 283 height 94
click at [247, 101] on button "< Back" at bounding box center [254, 103] width 77 height 32
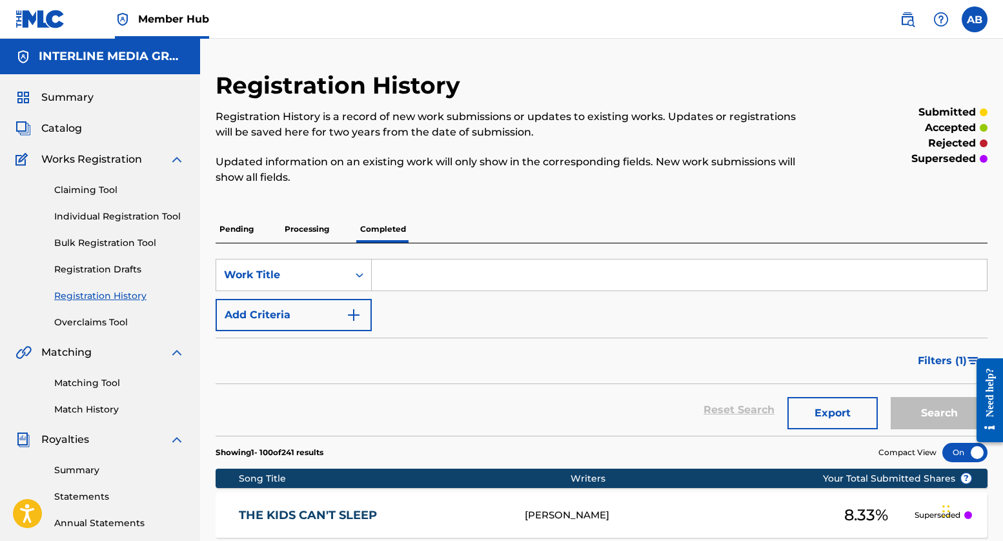
click at [250, 232] on p "Pending" at bounding box center [237, 229] width 42 height 27
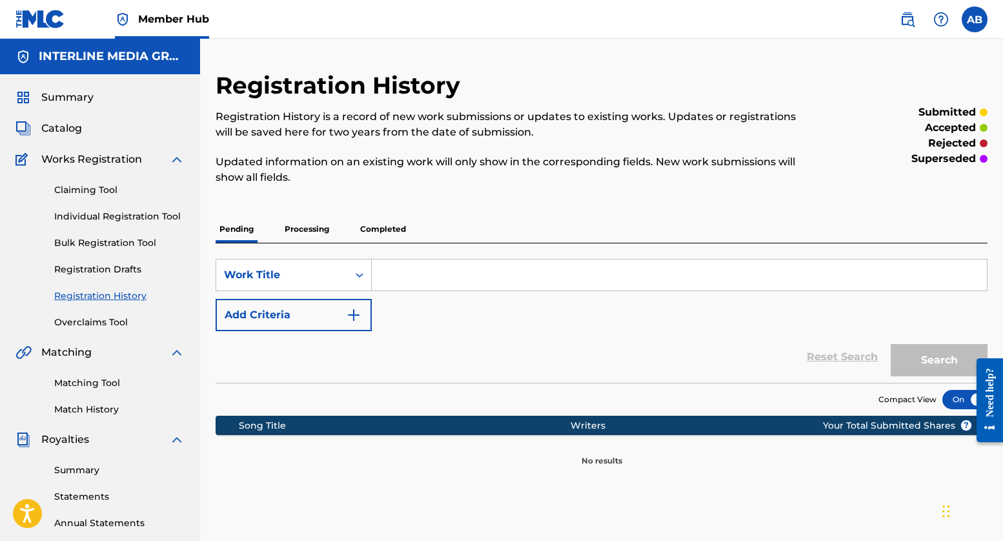
click at [305, 232] on p "Processing" at bounding box center [307, 229] width 52 height 27
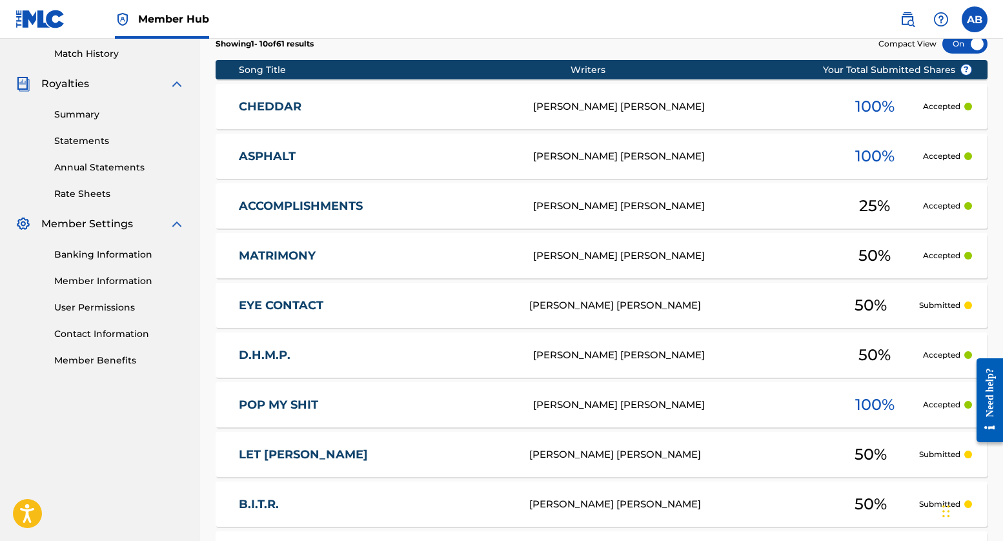
scroll to position [499, 0]
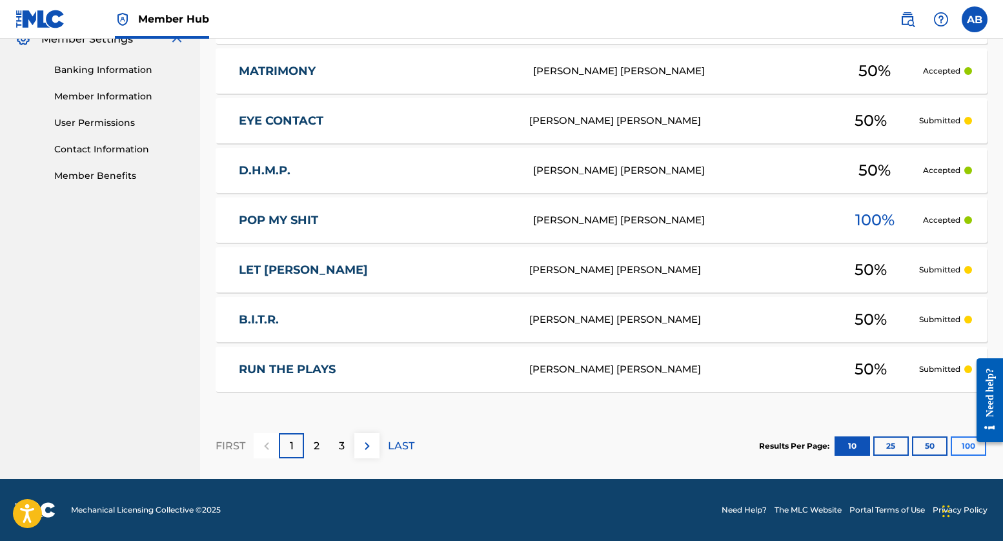
click at [961, 444] on button "100" at bounding box center [968, 445] width 35 height 19
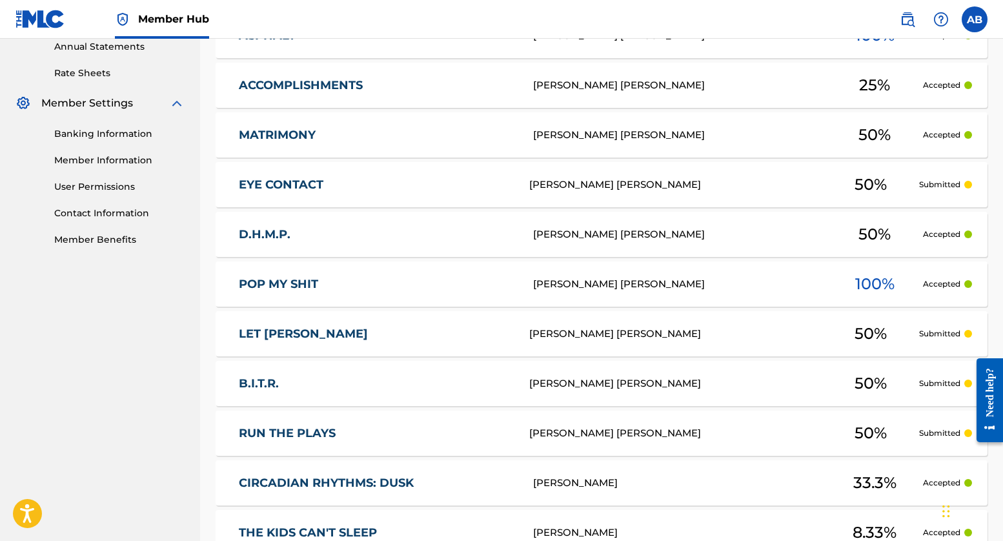
scroll to position [662, 0]
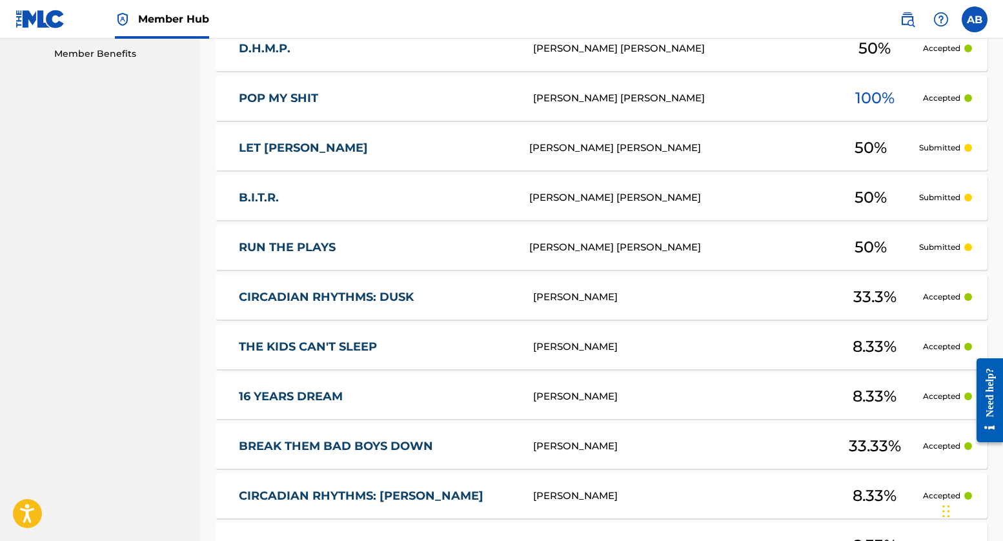
click at [367, 447] on link "BREAK THEM BAD BOYS DOWN" at bounding box center [377, 446] width 277 height 15
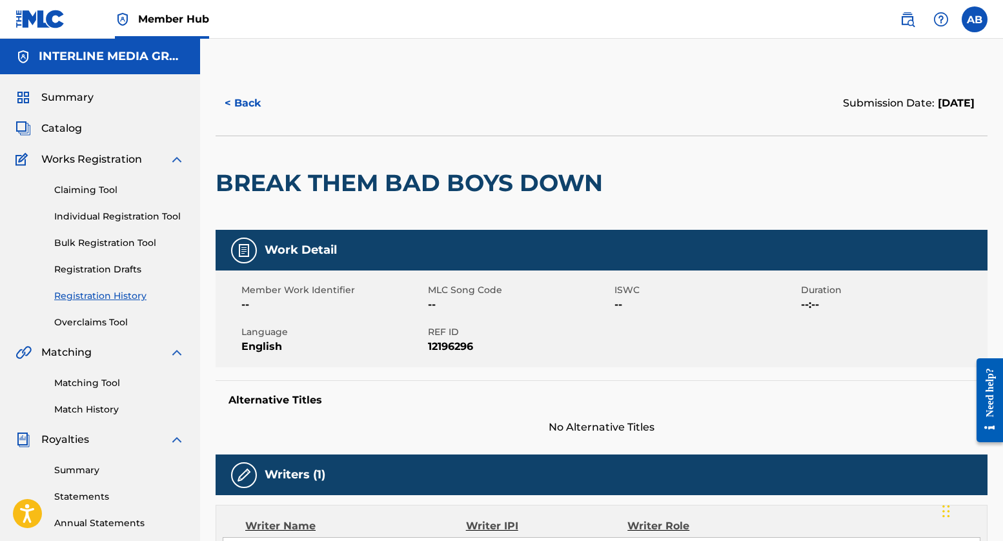
scroll to position [273, 0]
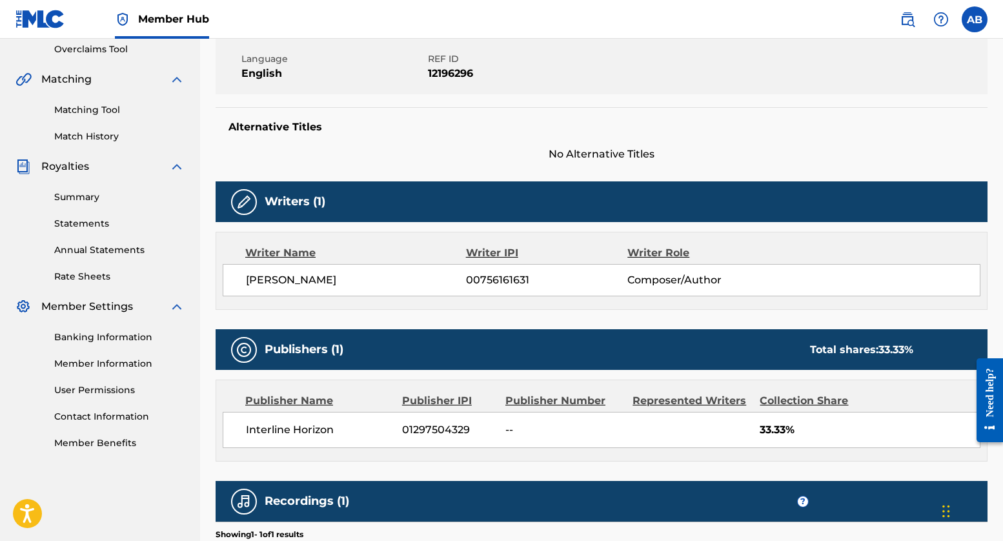
click at [506, 325] on div "Work Detail Member Work Identifier -- MLC Song Code -- ISWC -- Duration --:-- L…" at bounding box center [602, 281] width 772 height 649
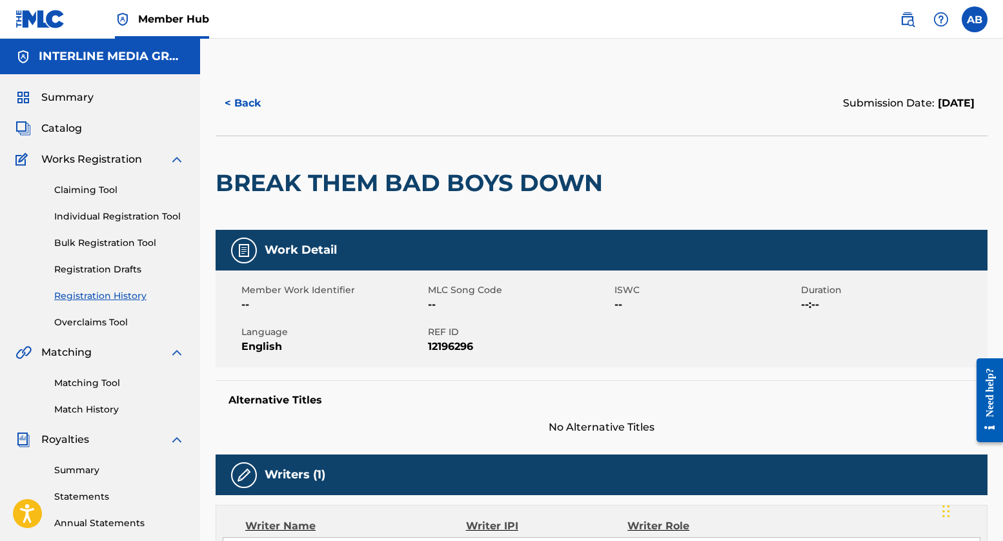
click at [623, 174] on div at bounding box center [697, 183] width 177 height 94
click at [242, 99] on button "< Back" at bounding box center [254, 103] width 77 height 32
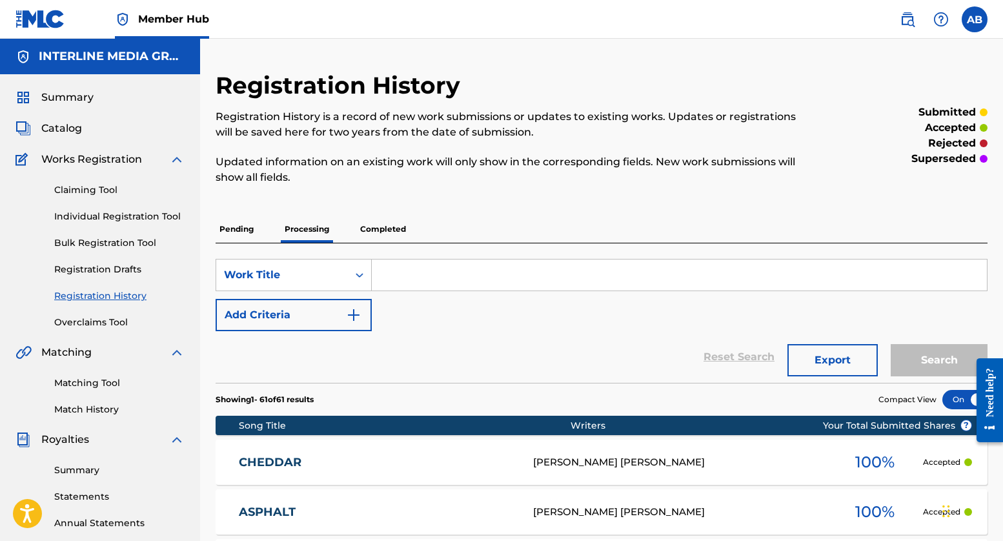
click at [391, 229] on p "Completed" at bounding box center [383, 229] width 54 height 27
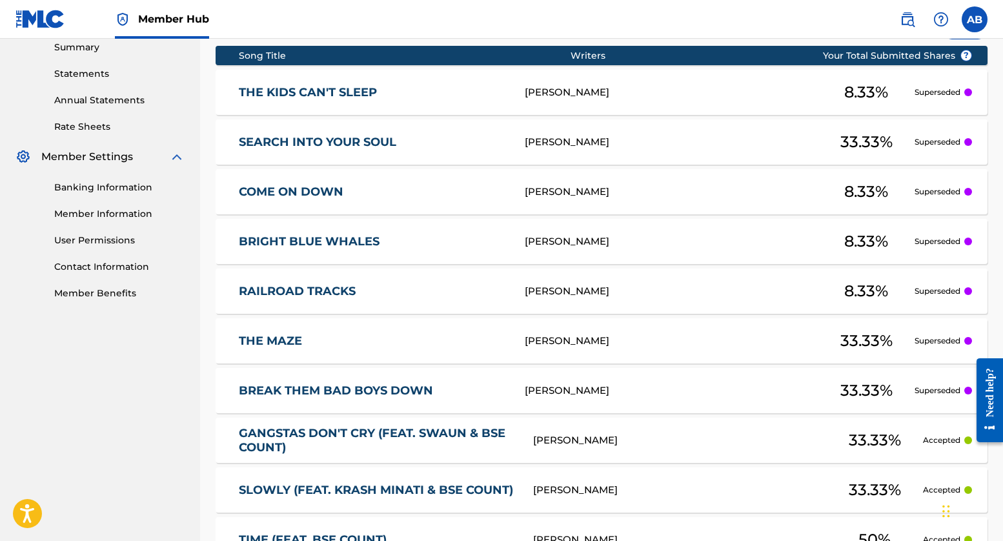
scroll to position [30, 0]
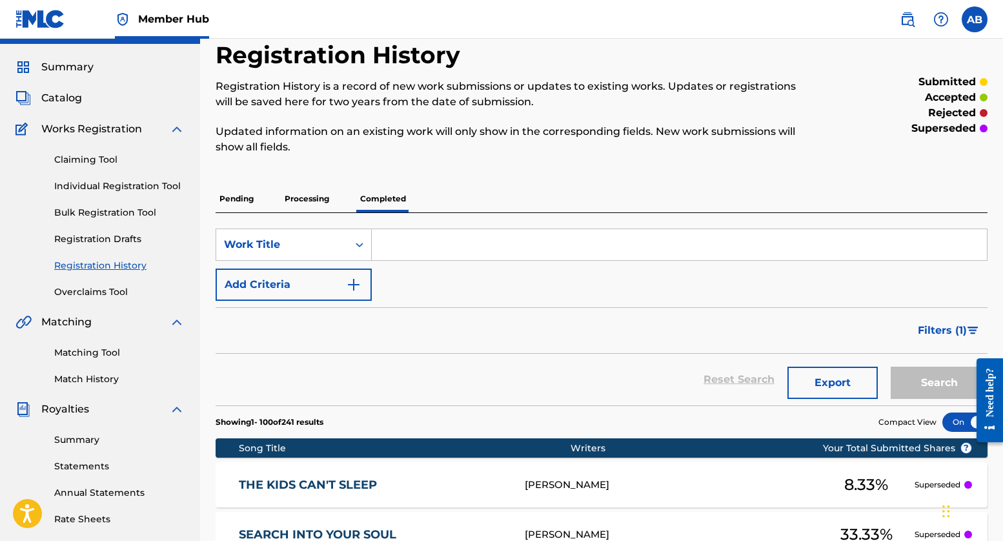
drag, startPoint x: 301, startPoint y: 194, endPoint x: 333, endPoint y: 227, distance: 46.1
click at [301, 194] on p "Processing" at bounding box center [307, 198] width 52 height 27
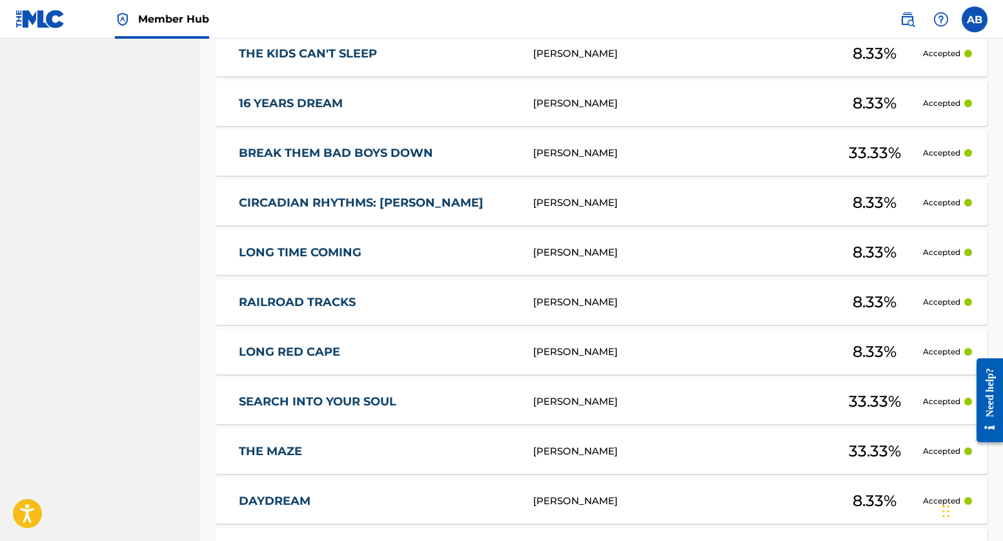
scroll to position [963, 0]
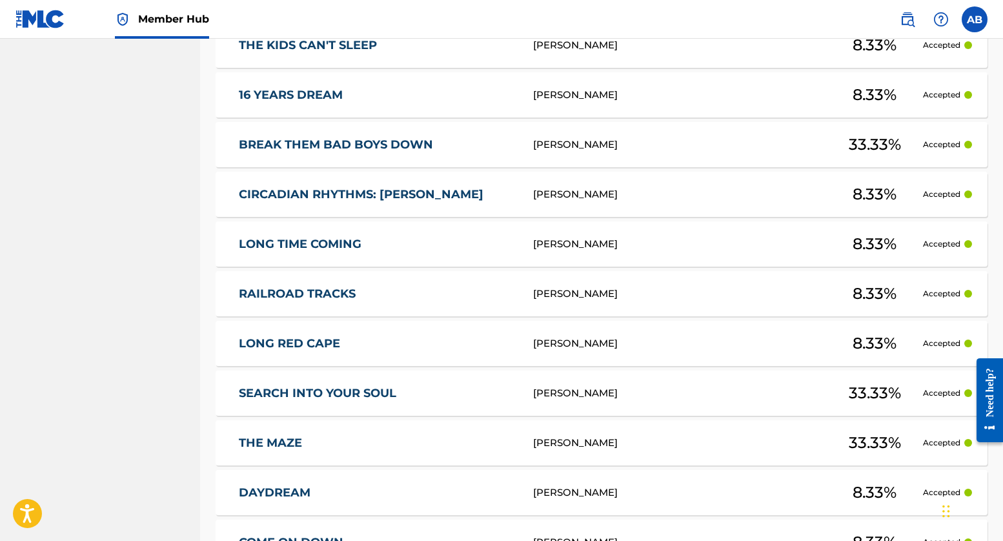
click at [319, 395] on link "SEARCH INTO YOUR SOUL" at bounding box center [377, 393] width 277 height 15
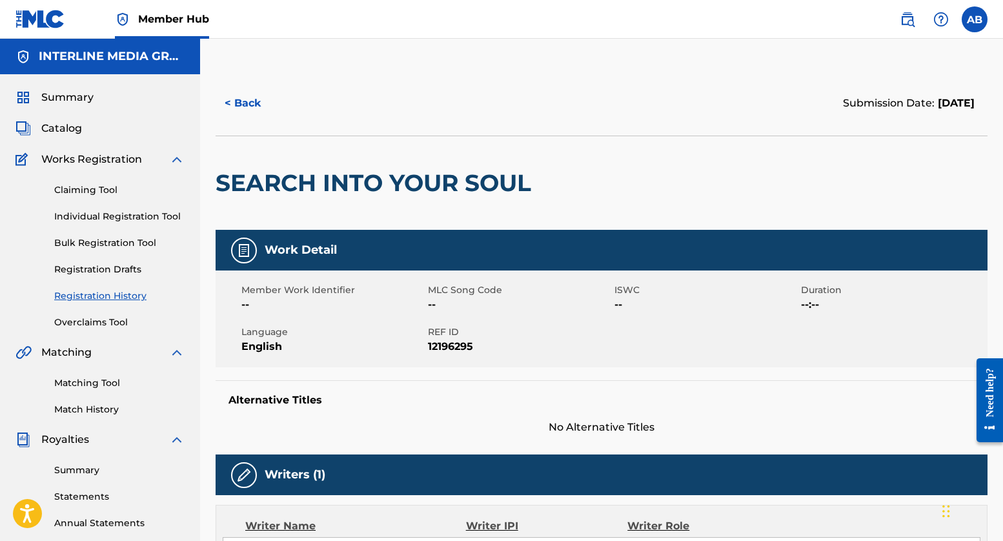
scroll to position [388, 0]
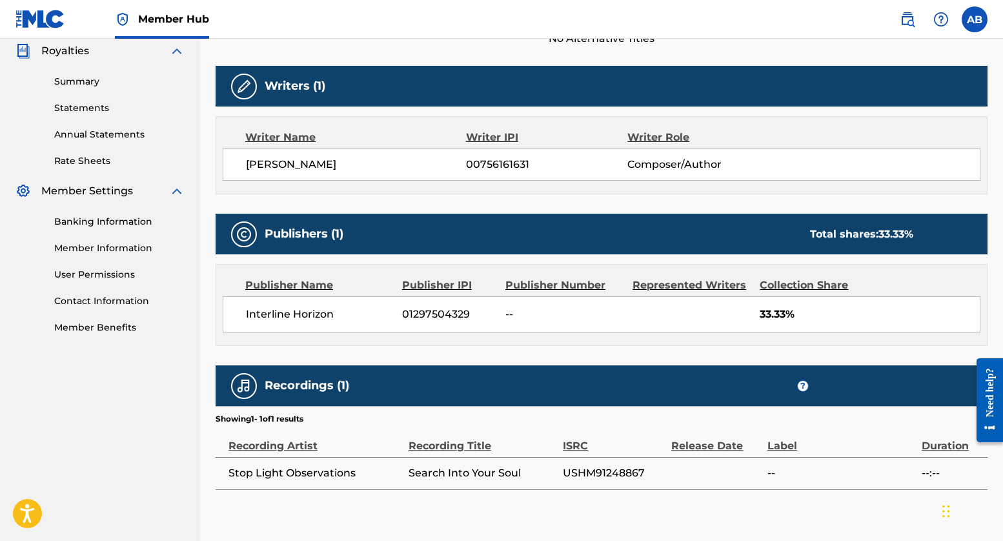
click at [660, 350] on div "Work Detail Member Work Identifier -- MLC Song Code -- ISWC -- Duration --:-- L…" at bounding box center [602, 165] width 772 height 649
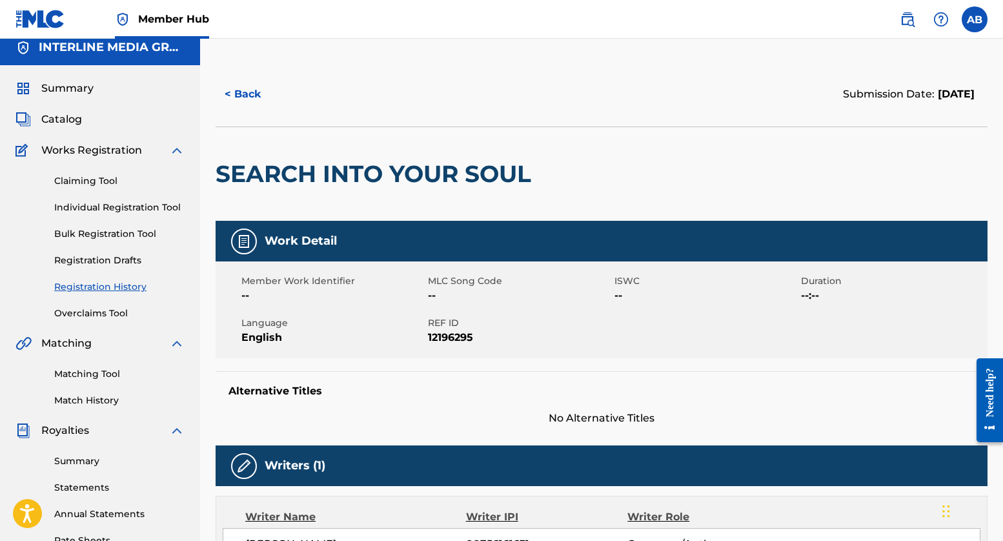
scroll to position [0, 0]
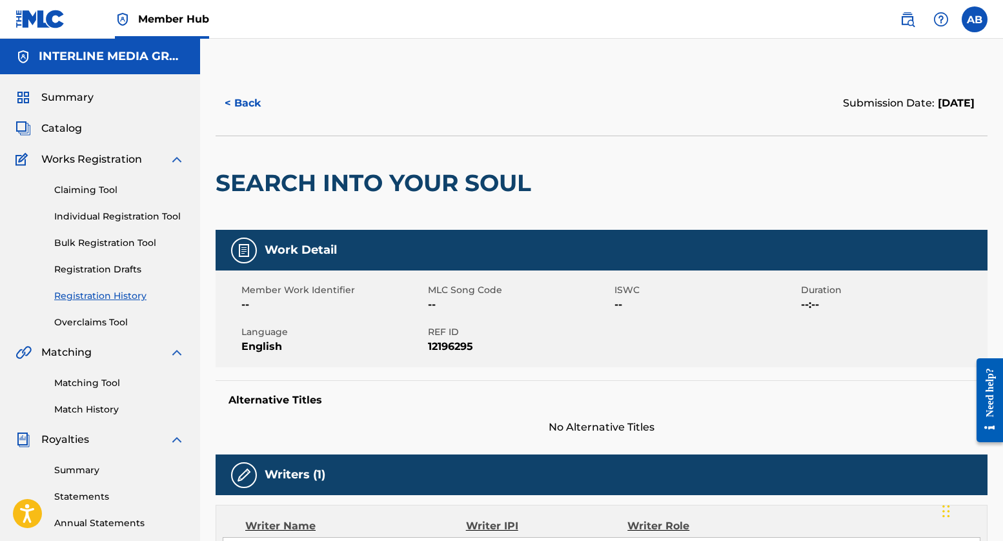
click at [101, 297] on link "Registration History" at bounding box center [119, 296] width 130 height 14
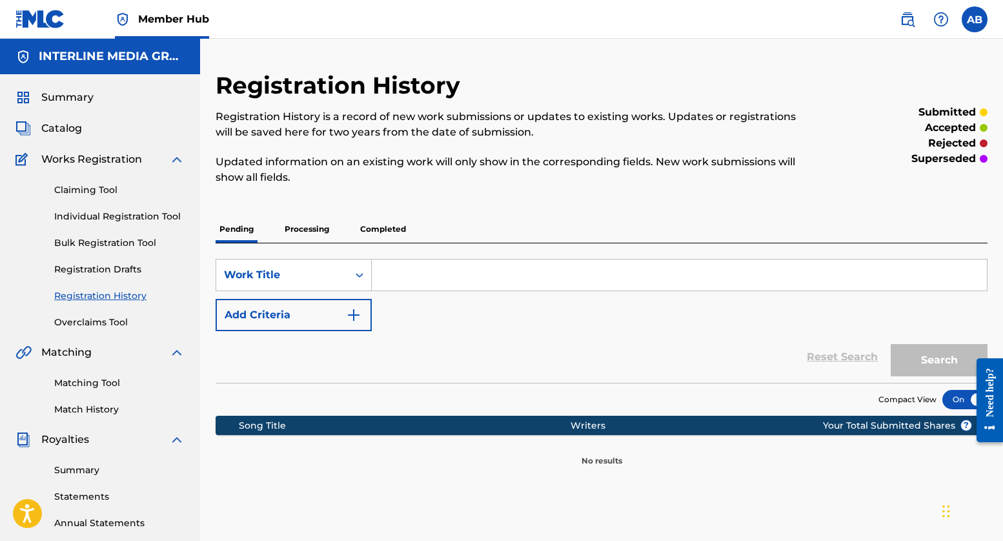
click at [379, 221] on p "Completed" at bounding box center [383, 229] width 54 height 27
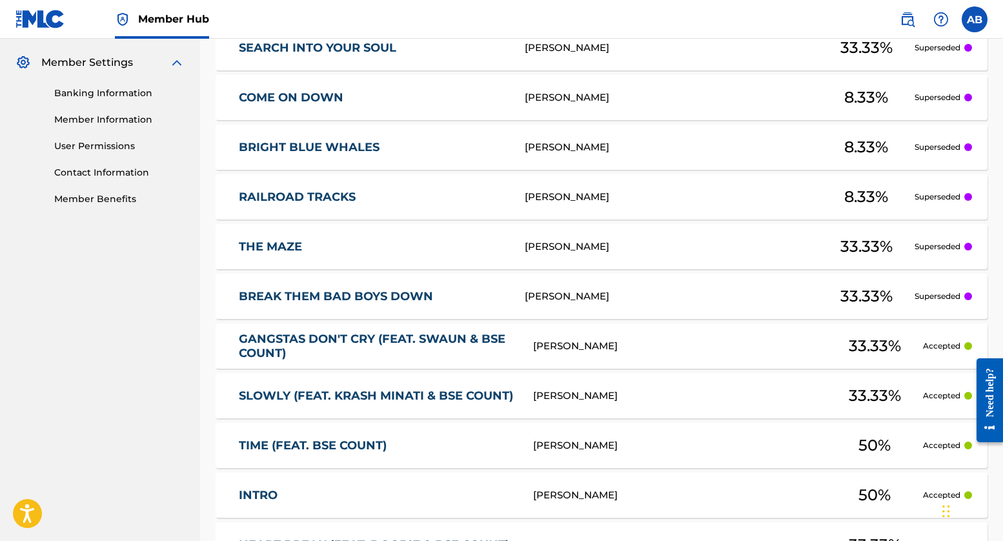
scroll to position [652, 0]
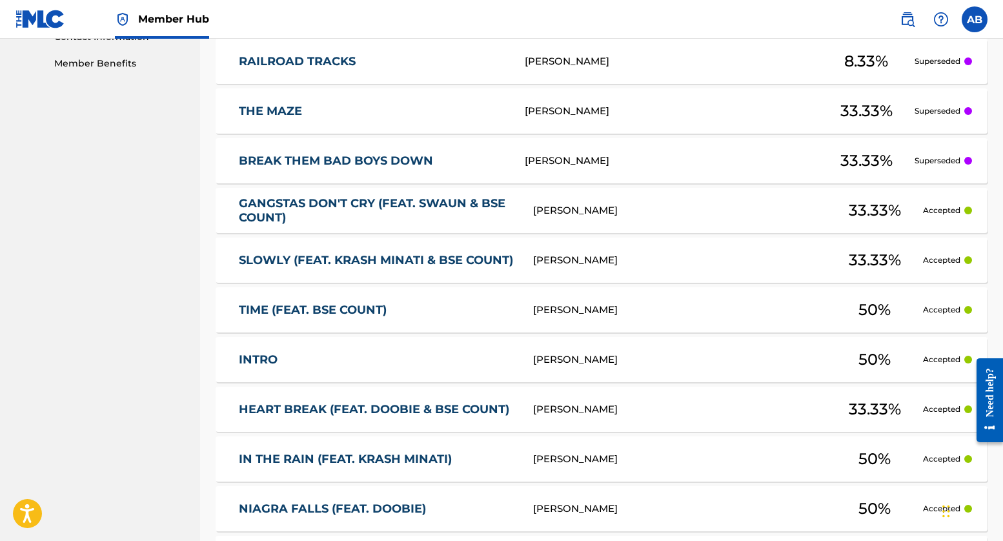
click at [320, 257] on link "SLOWLY (FEAT. KRASH MINATI & BSE COUNT)" at bounding box center [377, 260] width 277 height 15
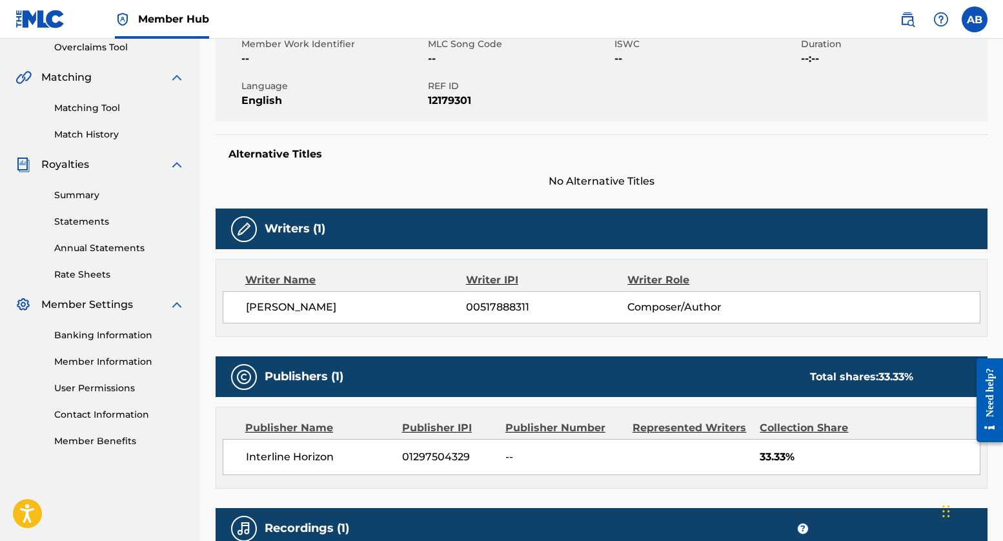
scroll to position [292, 0]
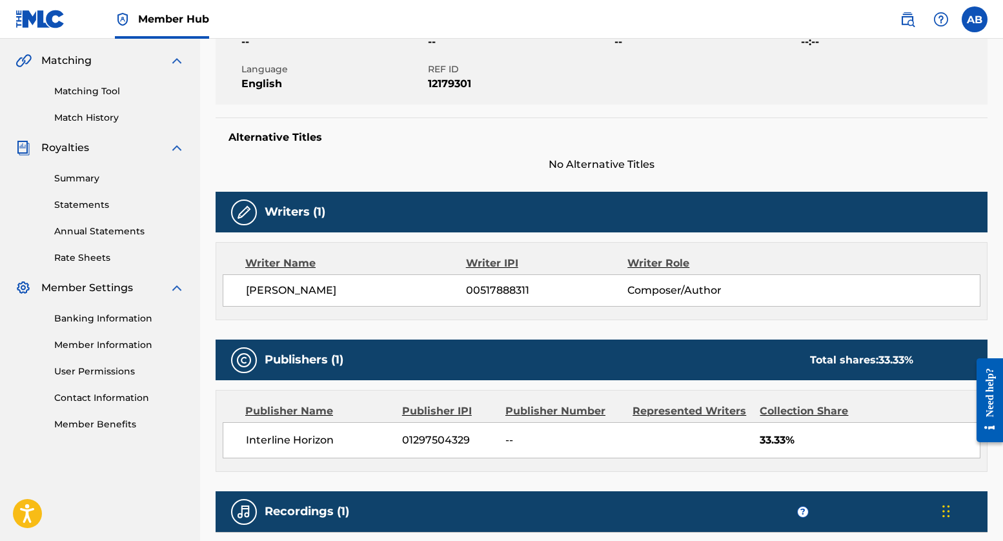
click at [508, 438] on span "--" at bounding box center [563, 439] width 117 height 15
click at [596, 449] on div "Interline Horizon 01297504329 -- 33.33%" at bounding box center [602, 440] width 758 height 36
click at [436, 436] on span "01297504329" at bounding box center [449, 439] width 94 height 15
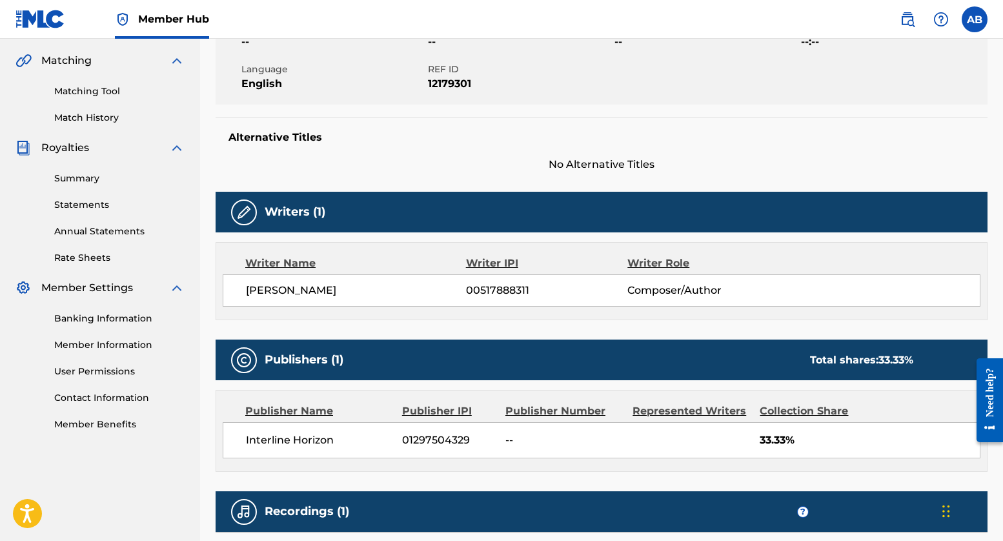
click at [631, 452] on div "Interline Horizon 01297504329 -- 33.33%" at bounding box center [602, 440] width 758 height 36
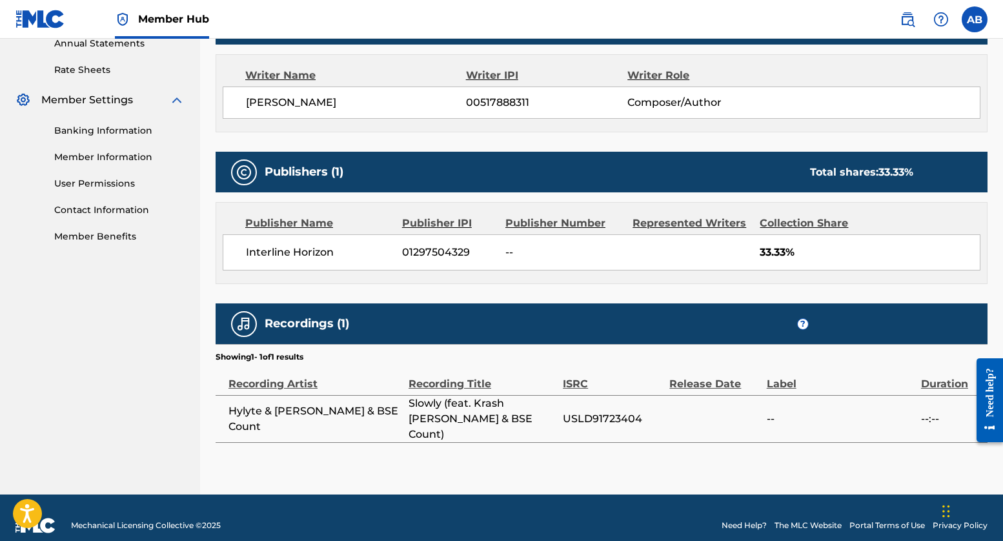
click at [540, 223] on div "Publisher Number" at bounding box center [563, 223] width 117 height 15
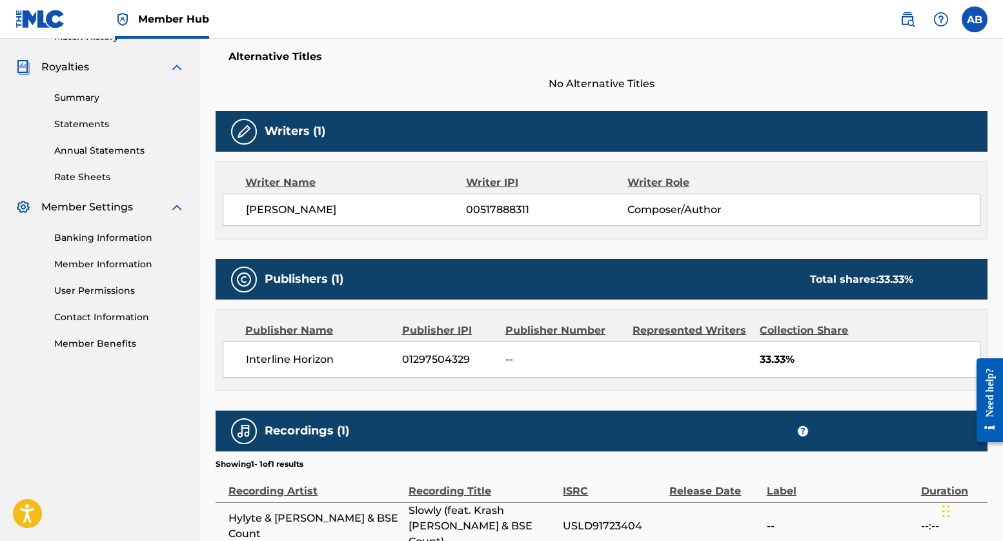
scroll to position [381, 0]
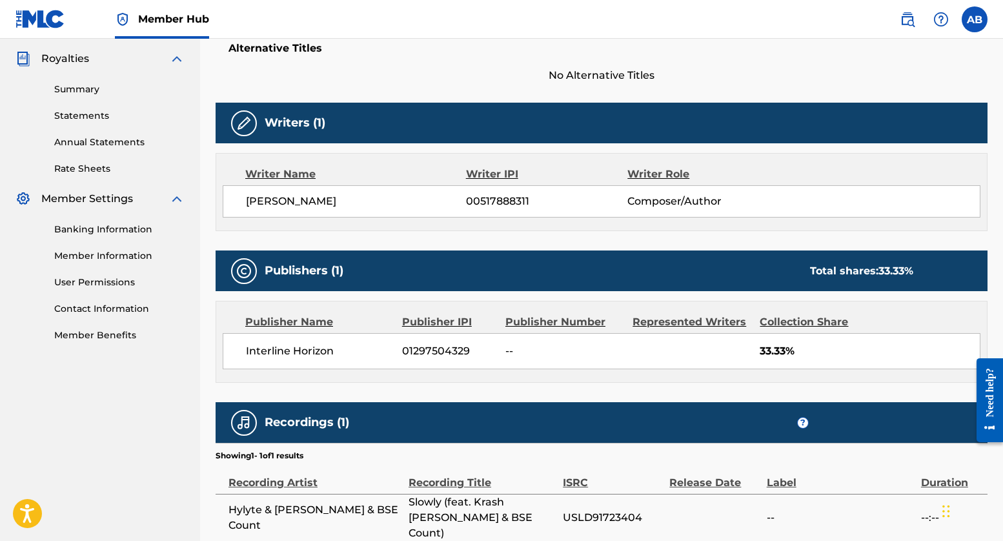
click at [620, 370] on div "Publisher Name Publisher IPI Publisher Number Represented Writers Collection Sh…" at bounding box center [601, 341] width 770 height 81
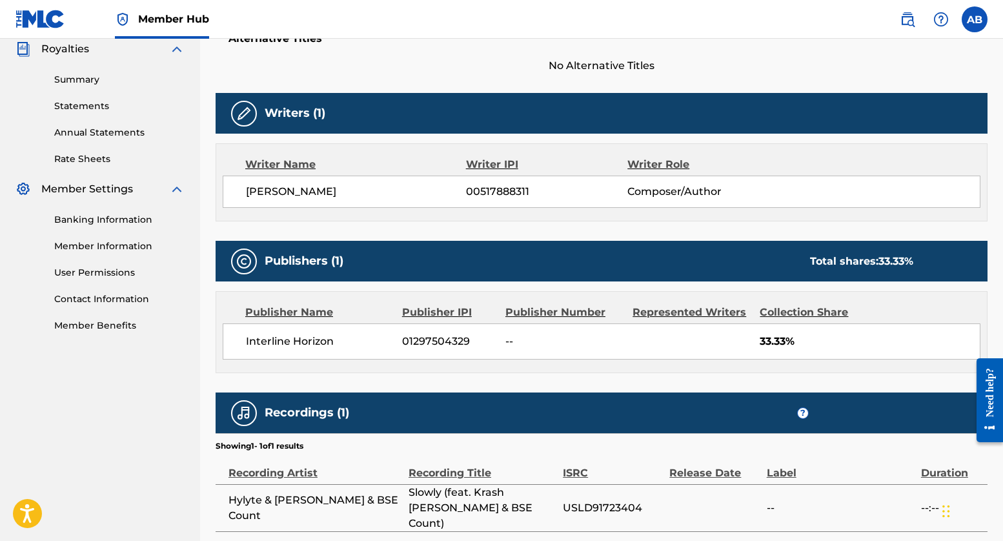
scroll to position [479, 0]
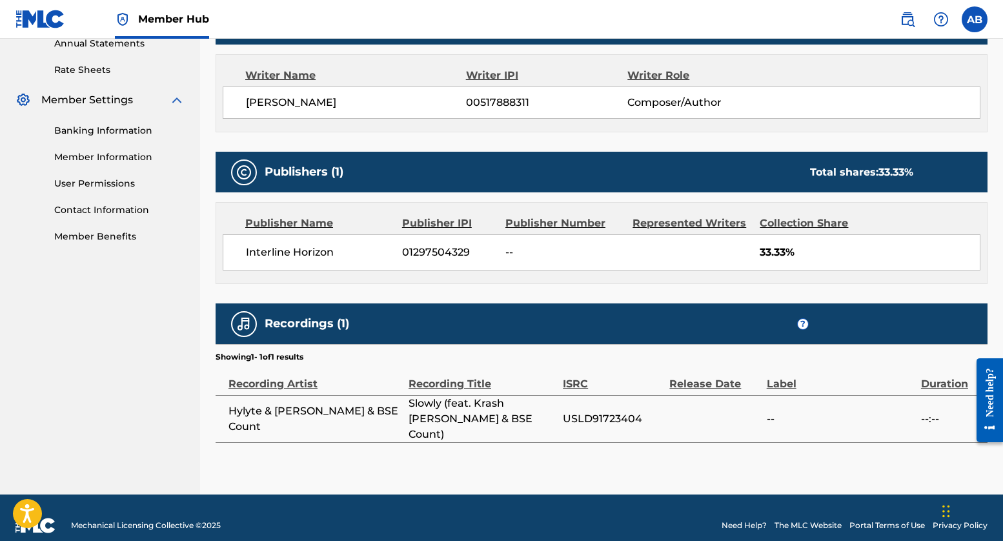
click at [584, 463] on div "< Back Submission Date: [DATE] SLOWLY (FEAT. [PERSON_NAME] & BSE COUNT) Work De…" at bounding box center [602, 43] width 772 height 903
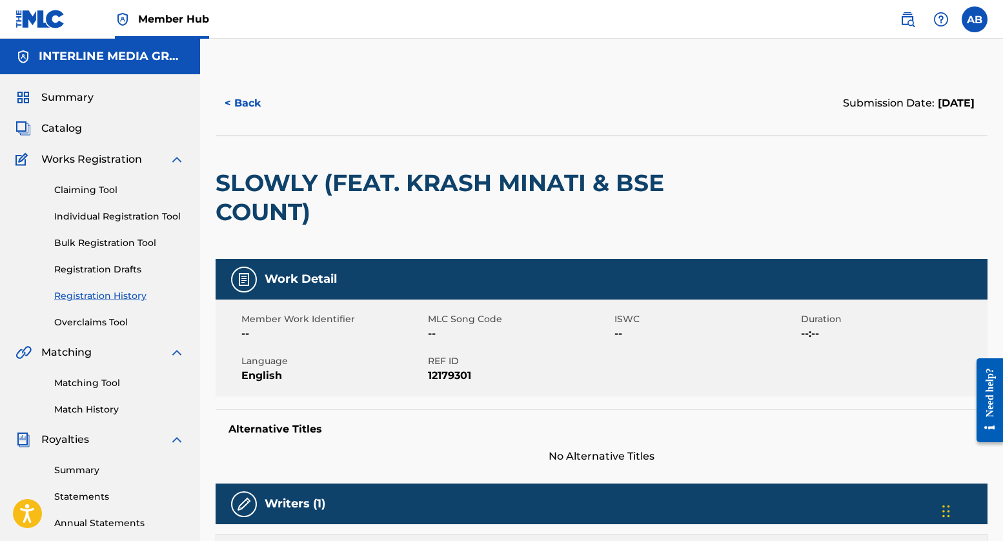
click at [432, 330] on span "--" at bounding box center [519, 333] width 183 height 15
click at [550, 354] on div "Member Work Identifier -- MLC Song Code -- ISWC -- Duration --:-- Language Engl…" at bounding box center [602, 347] width 772 height 97
click at [819, 196] on div at bounding box center [767, 197] width 177 height 123
click at [231, 93] on button "< Back" at bounding box center [254, 103] width 77 height 32
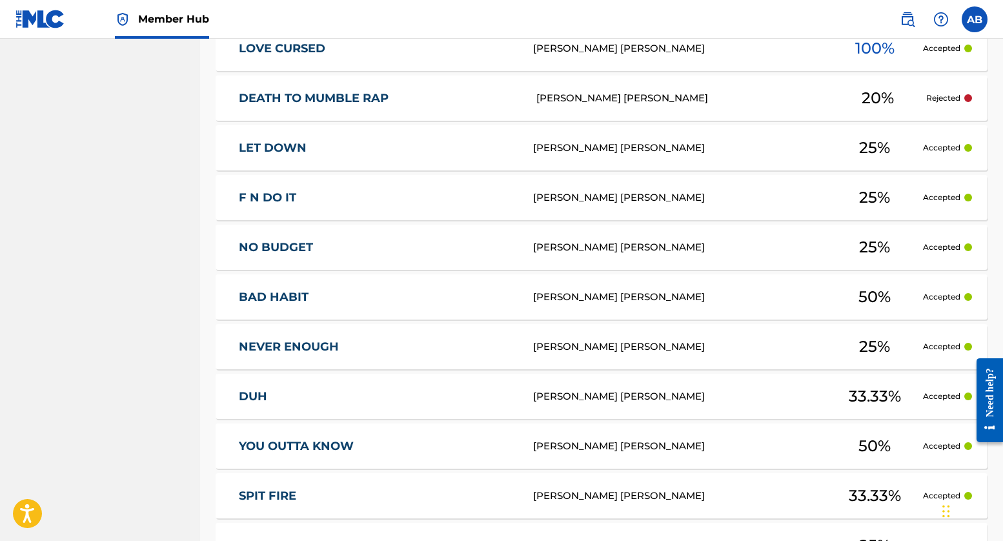
scroll to position [2981, 0]
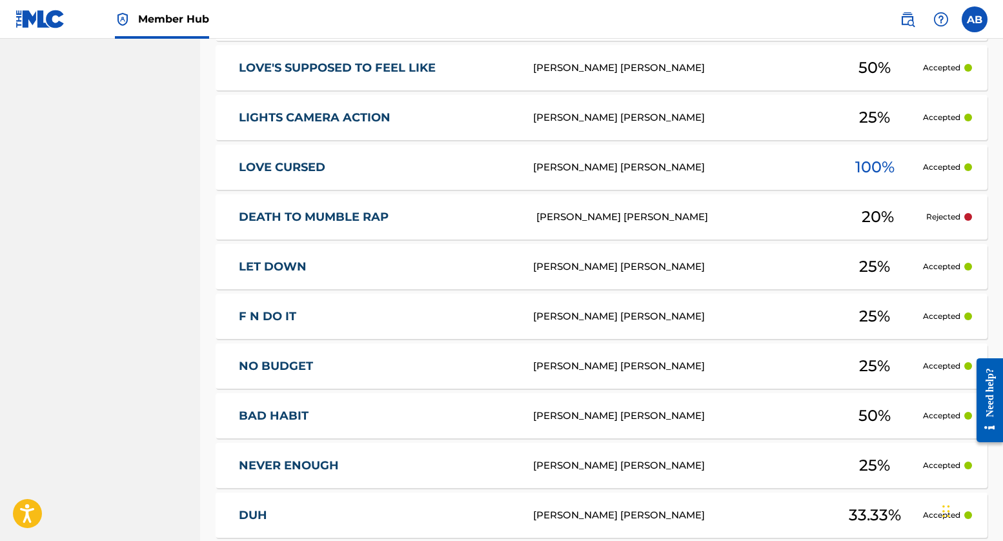
click at [357, 215] on link "DEATH TO MUMBLE RAP" at bounding box center [379, 217] width 280 height 15
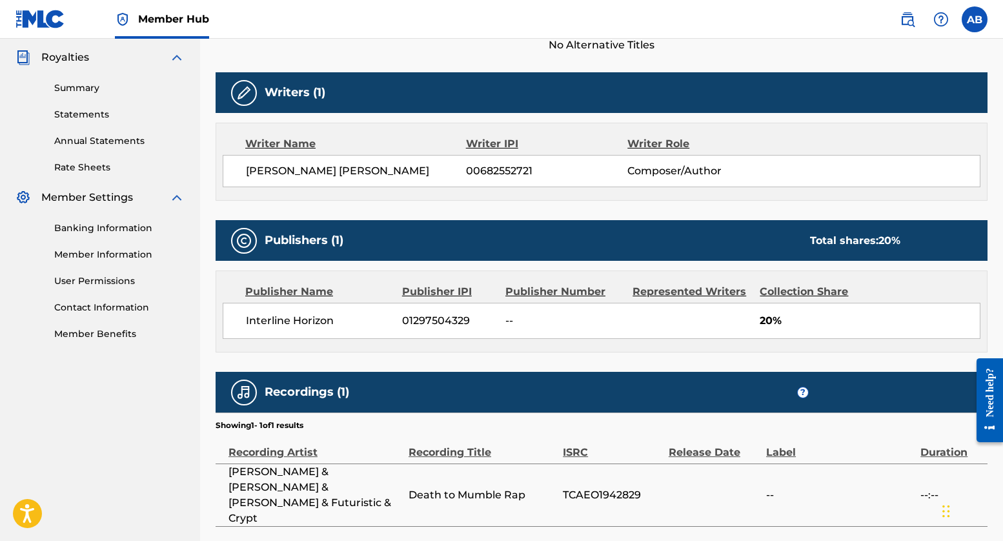
scroll to position [445, 0]
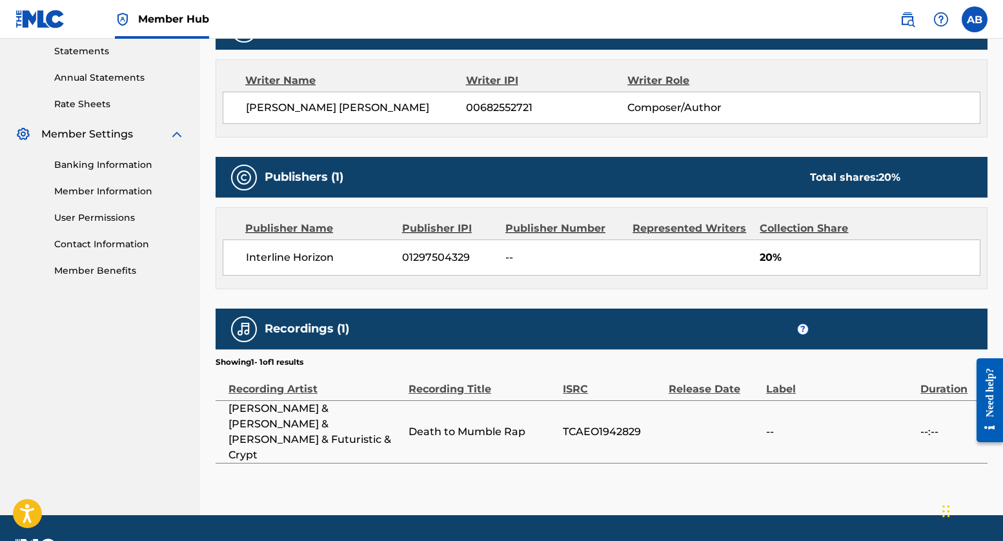
click at [517, 463] on div "< Back Submission Date: [DATE] DEATH TO MUMBLE RAP Work Detail Member Work Iden…" at bounding box center [602, 70] width 772 height 889
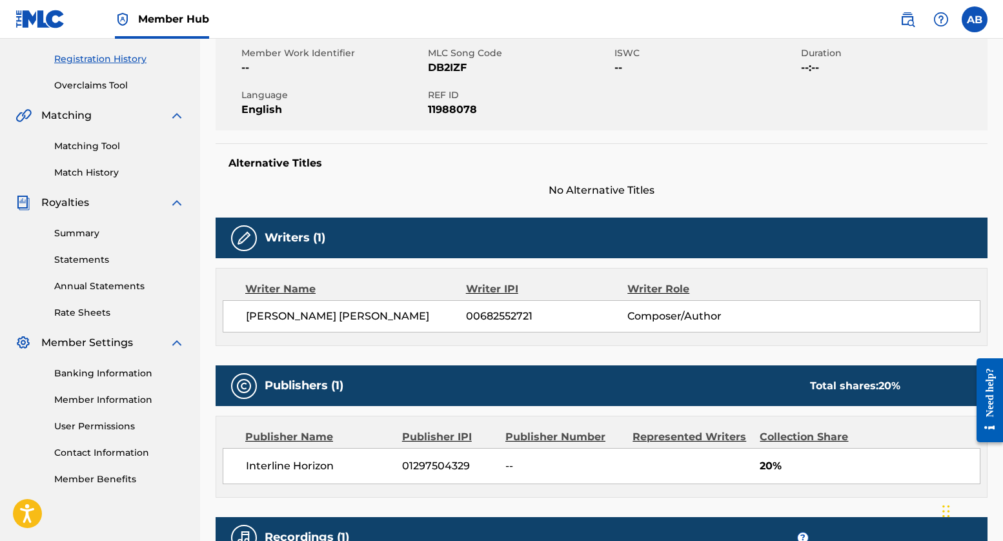
scroll to position [0, 0]
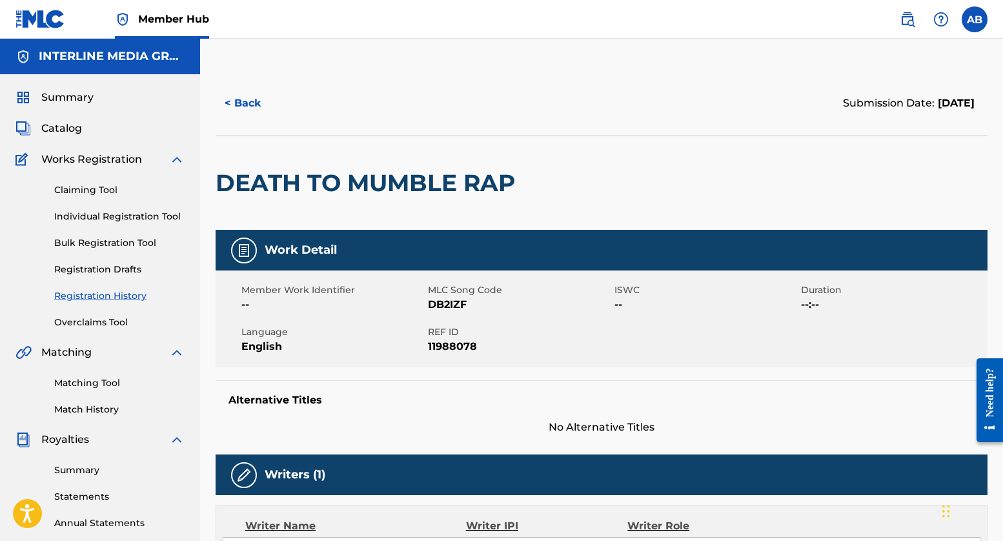
click at [445, 303] on span "DB2IZF" at bounding box center [519, 304] width 183 height 15
copy span "DB2IZF"
click at [621, 211] on div at bounding box center [609, 183] width 177 height 94
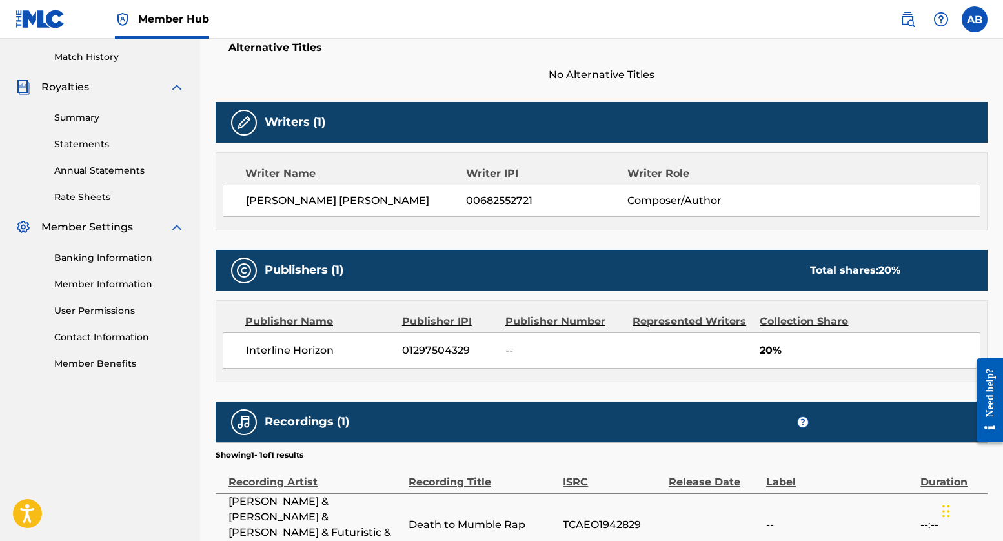
scroll to position [450, 0]
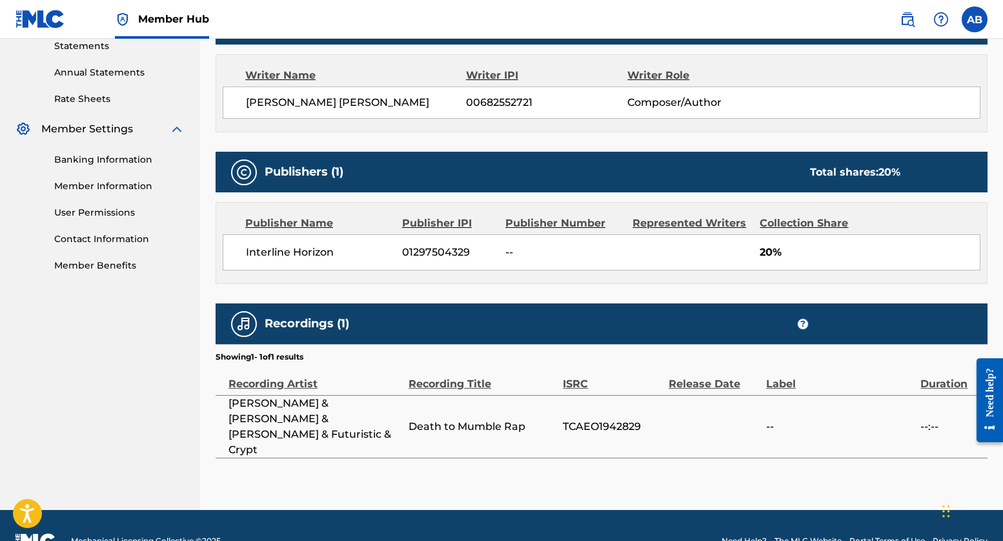
click at [606, 419] on span "TCAEO1942829" at bounding box center [612, 426] width 99 height 15
copy span "TCAEO1942829"
click at [523, 436] on div "< Back Submission Date: [DATE] DEATH TO MUMBLE RAP Work Detail Member Work Iden…" at bounding box center [602, 65] width 772 height 889
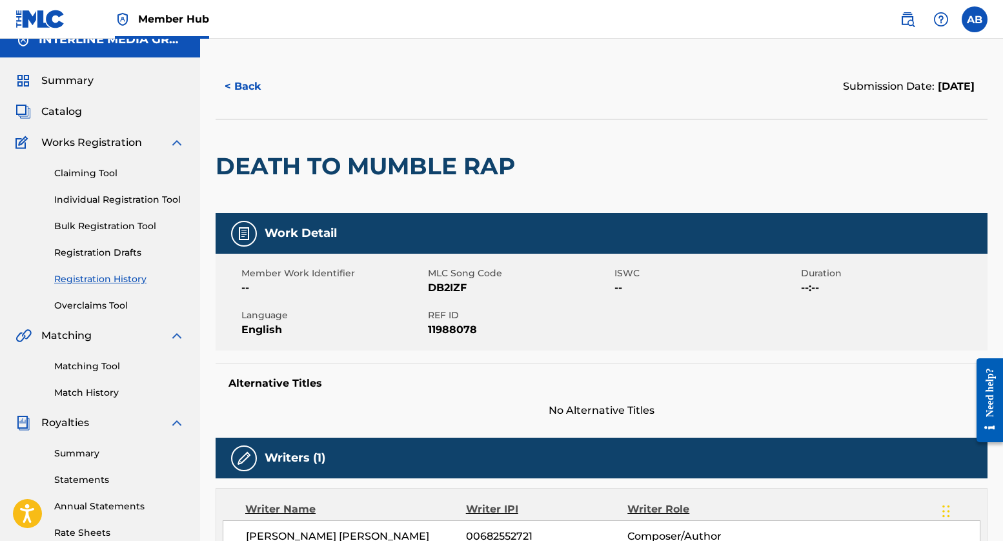
scroll to position [0, 0]
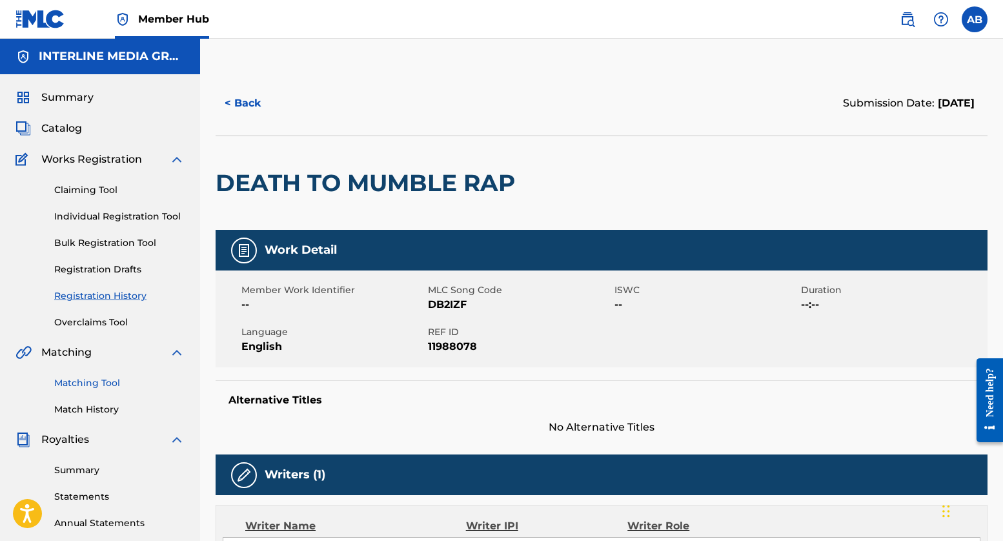
click at [91, 382] on link "Matching Tool" at bounding box center [119, 383] width 130 height 14
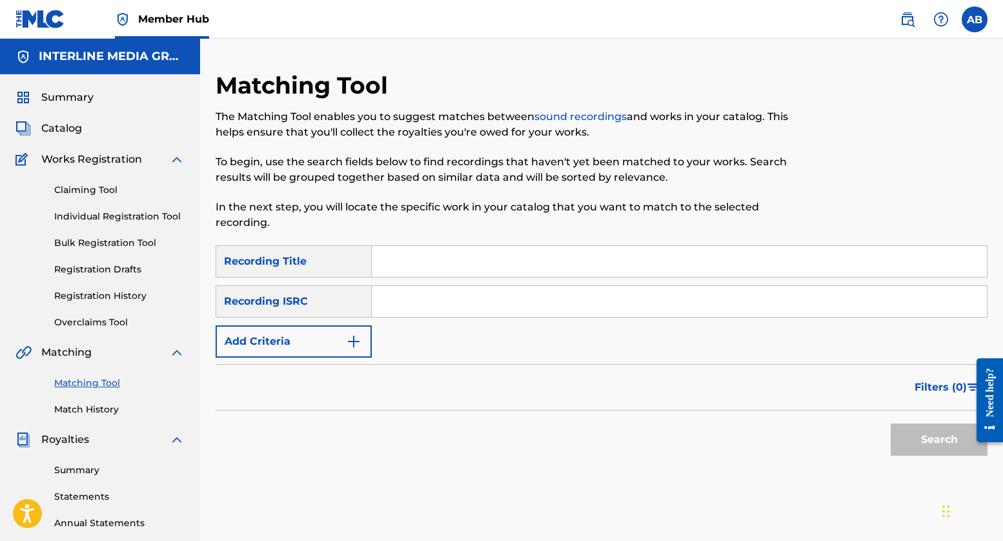
click at [401, 305] on input "Search Form" at bounding box center [679, 301] width 615 height 31
paste input "TCAEO1942829"
type input "TCAEO1942829"
click at [913, 432] on button "Search" at bounding box center [939, 439] width 97 height 32
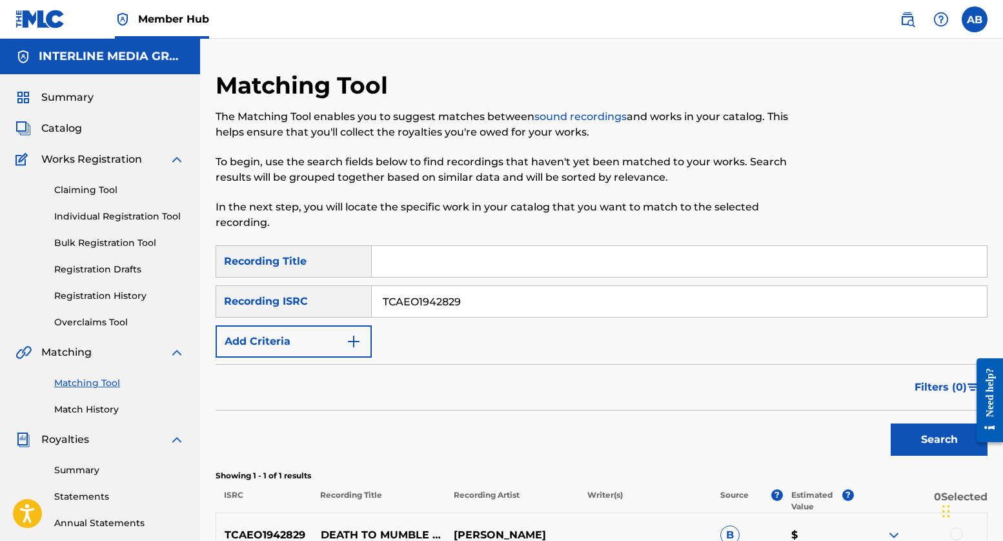
click at [461, 304] on input "TCAEO1942829" at bounding box center [679, 301] width 615 height 31
drag, startPoint x: 53, startPoint y: 127, endPoint x: 141, endPoint y: 125, distance: 88.4
click at [53, 127] on span "Catalog" at bounding box center [61, 128] width 41 height 15
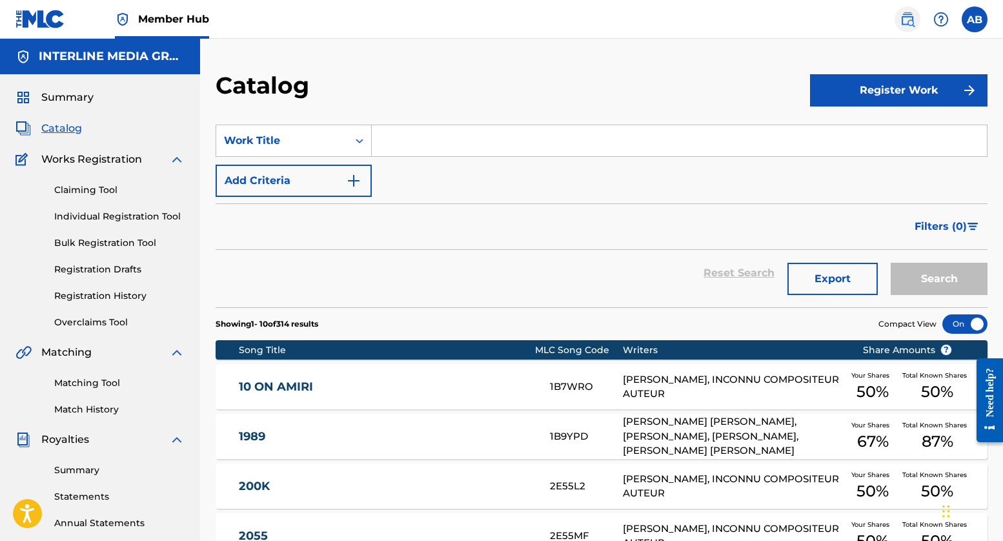
click at [902, 17] on img at bounding box center [907, 19] width 15 height 15
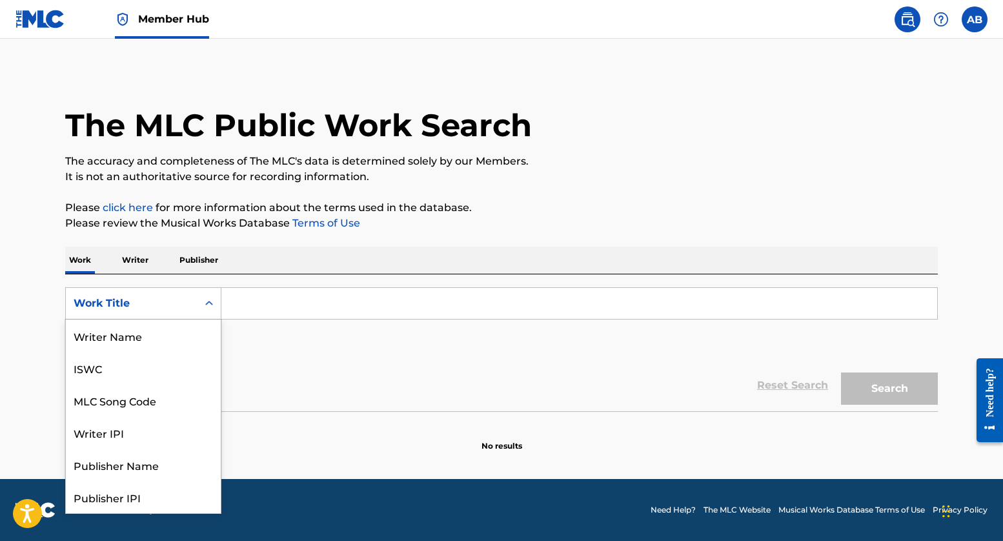
click at [147, 295] on div "Work Title" at bounding box center [132, 303] width 132 height 25
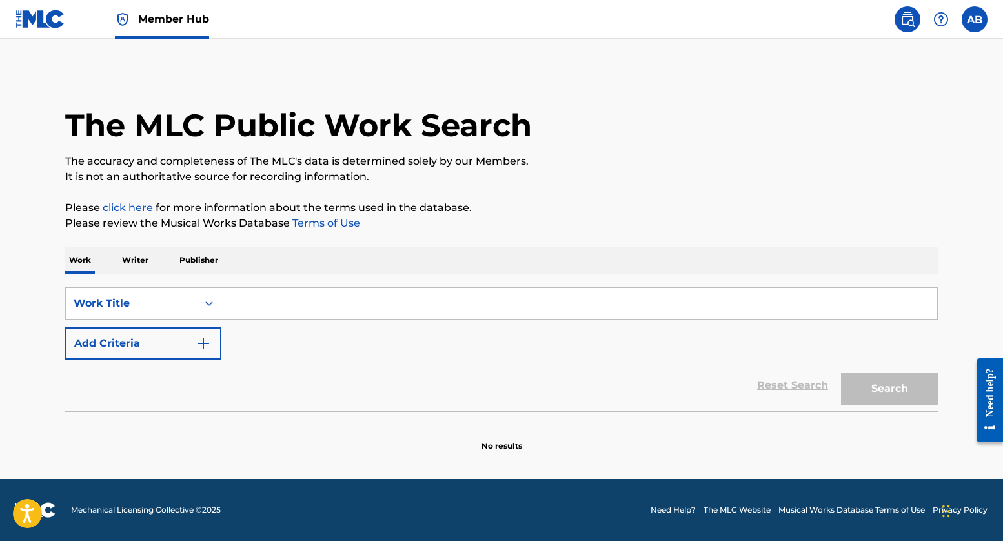
click at [395, 394] on div "Reset Search Search" at bounding box center [501, 385] width 872 height 52
click at [341, 312] on input "Search Form" at bounding box center [579, 303] width 716 height 31
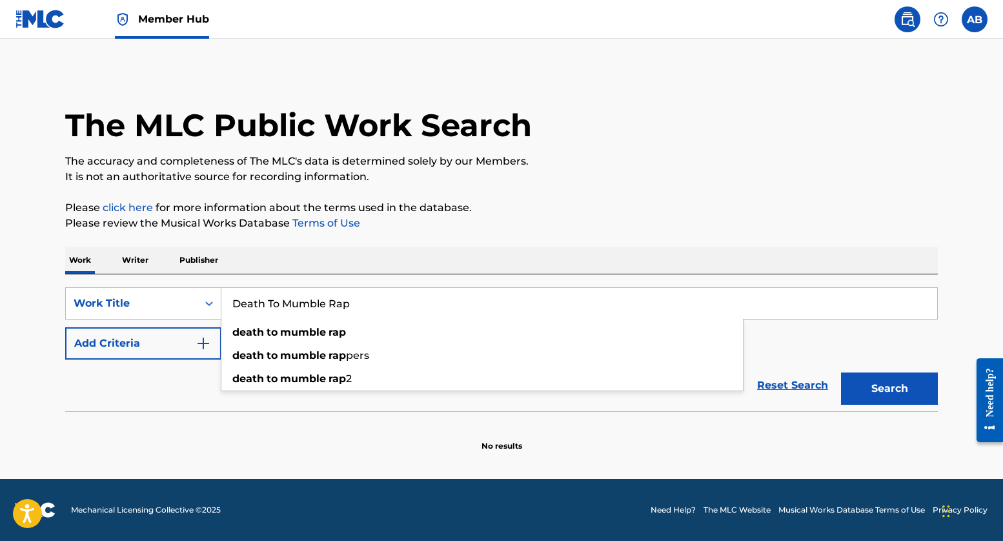
type input "Death To Mumble Rap"
click at [889, 388] on button "Search" at bounding box center [889, 388] width 97 height 32
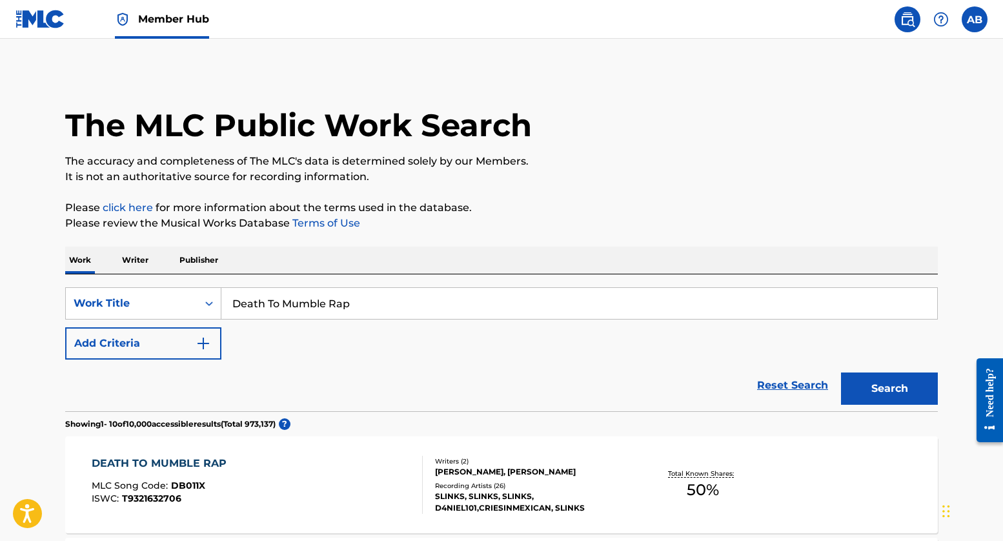
scroll to position [369, 0]
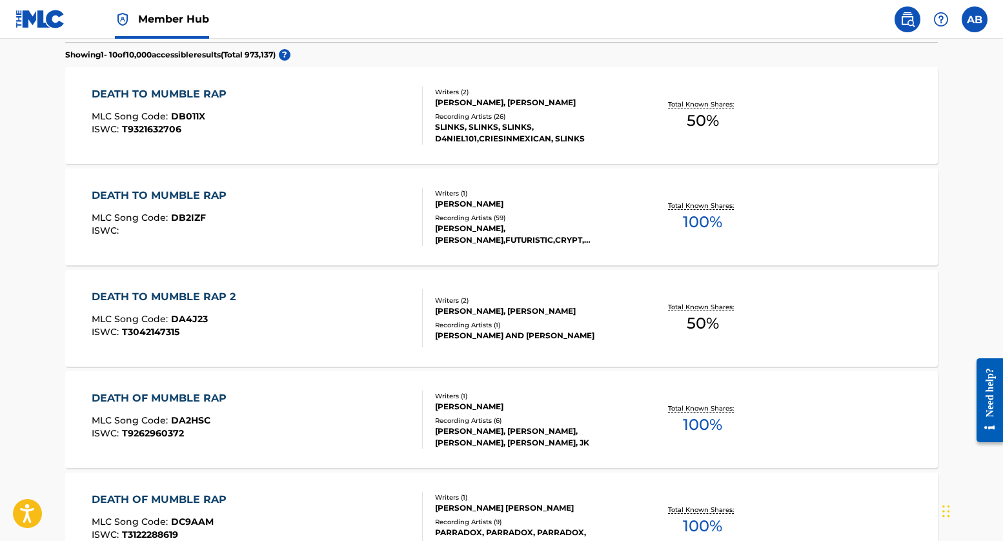
click at [181, 190] on div "DEATH TO MUMBLE RAP" at bounding box center [162, 195] width 141 height 15
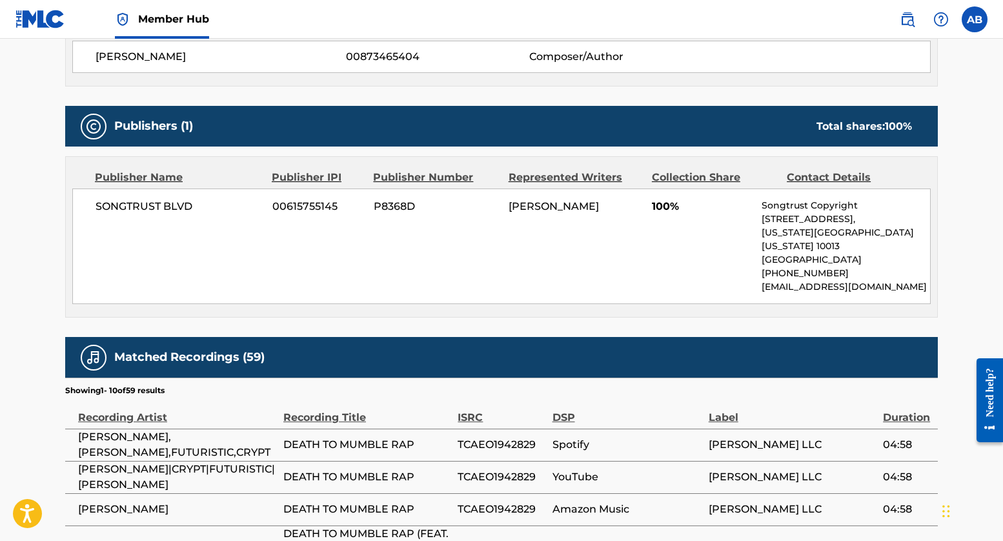
scroll to position [505, 0]
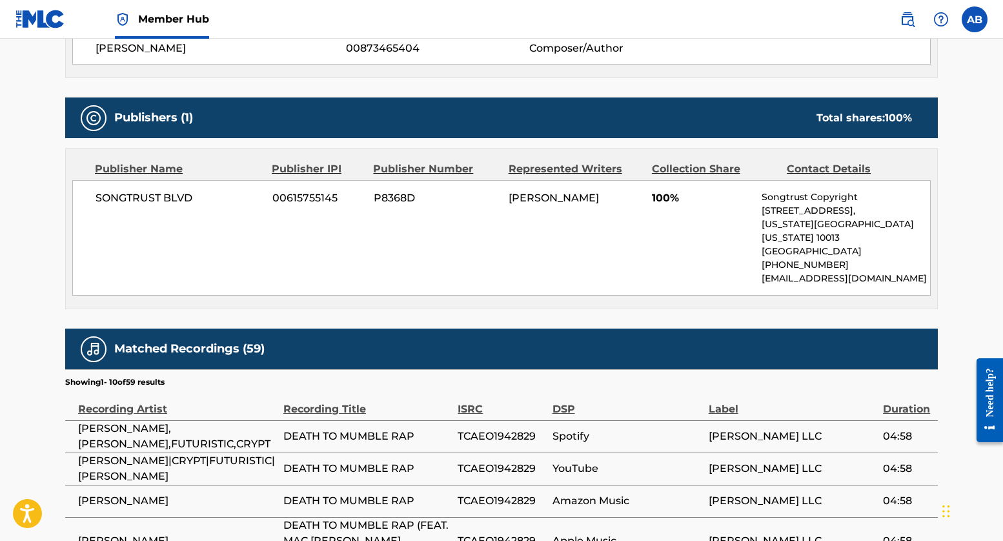
click at [516, 328] on div "Matched Recordings (59)" at bounding box center [501, 348] width 872 height 41
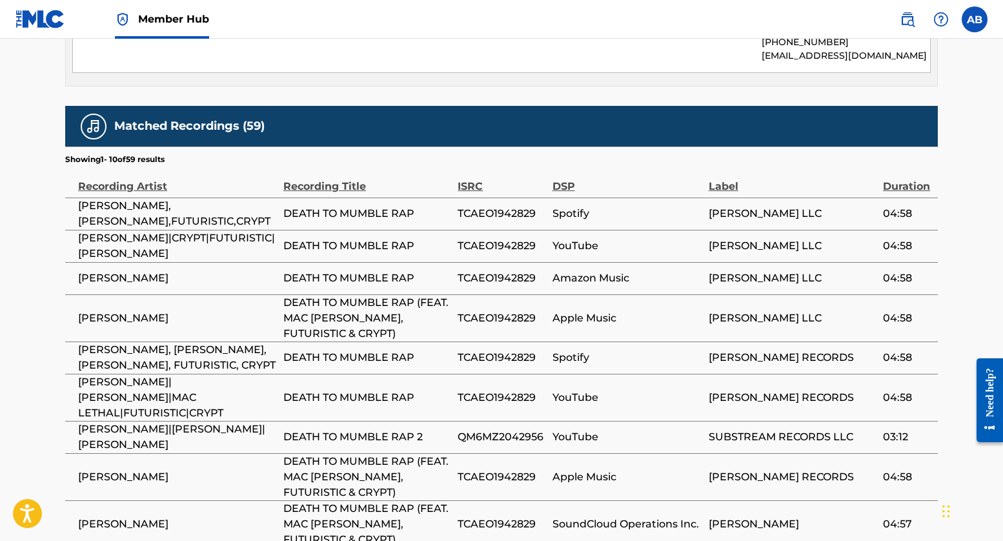
scroll to position [767, 0]
